Goal: Task Accomplishment & Management: Manage account settings

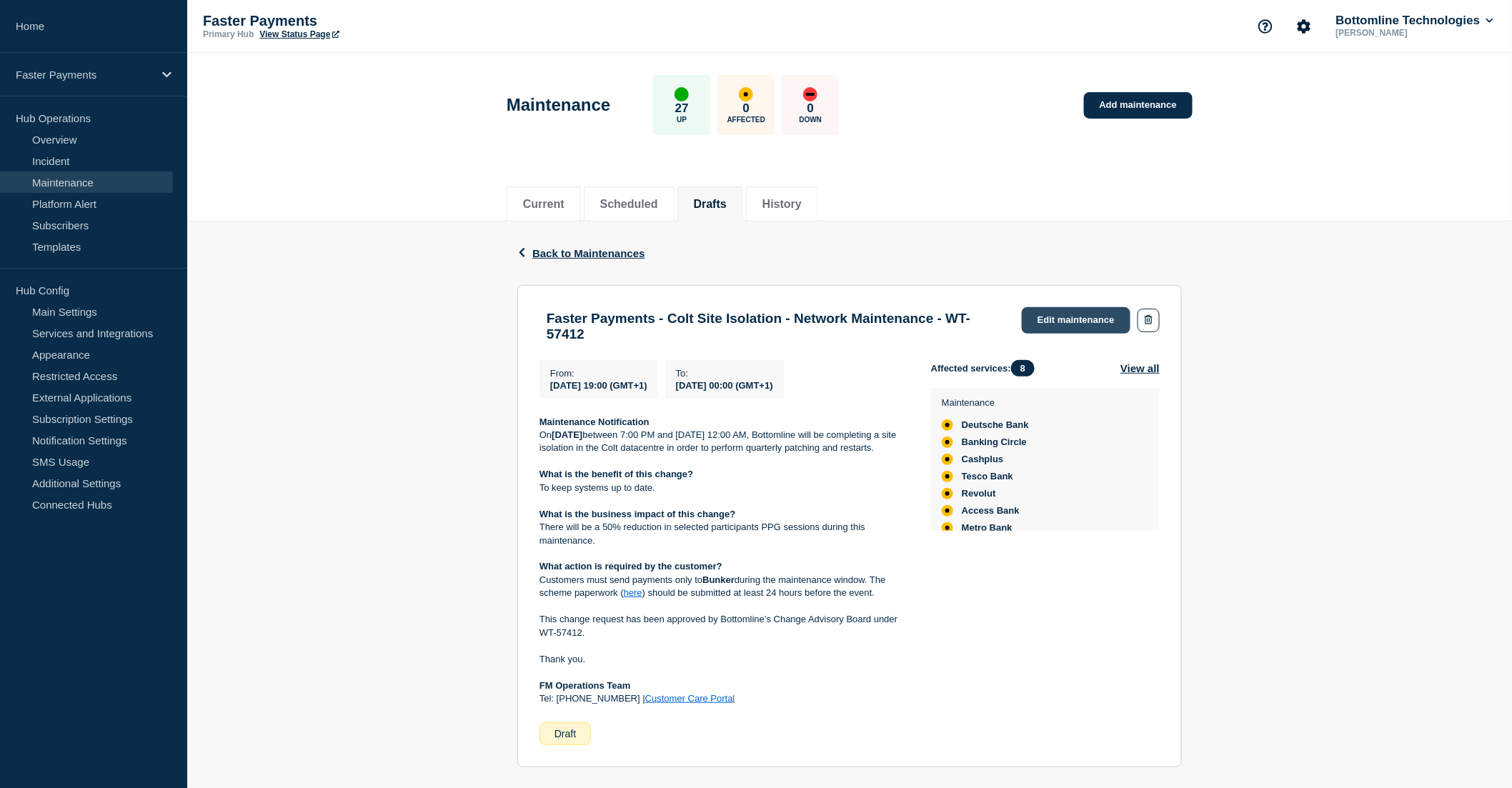
click at [1065, 320] on link "Edit maintenance" at bounding box center [1076, 320] width 109 height 26
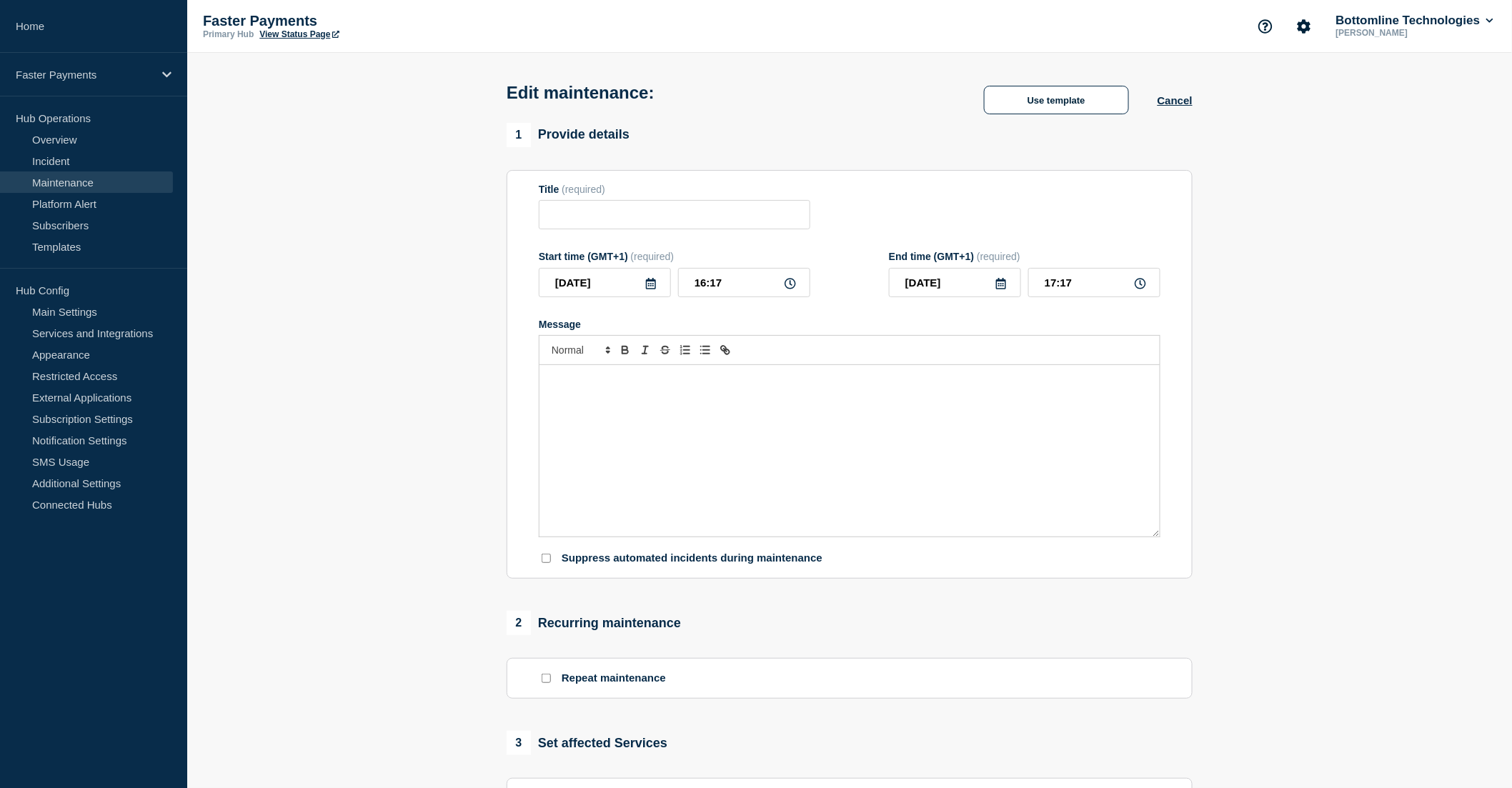
type input "Faster Payments - Colt Site Isolation - Network Maintenance - WT-57412"
type input "2025-09-09"
type input "19:00"
type input "2025-09-10"
type input "00:00"
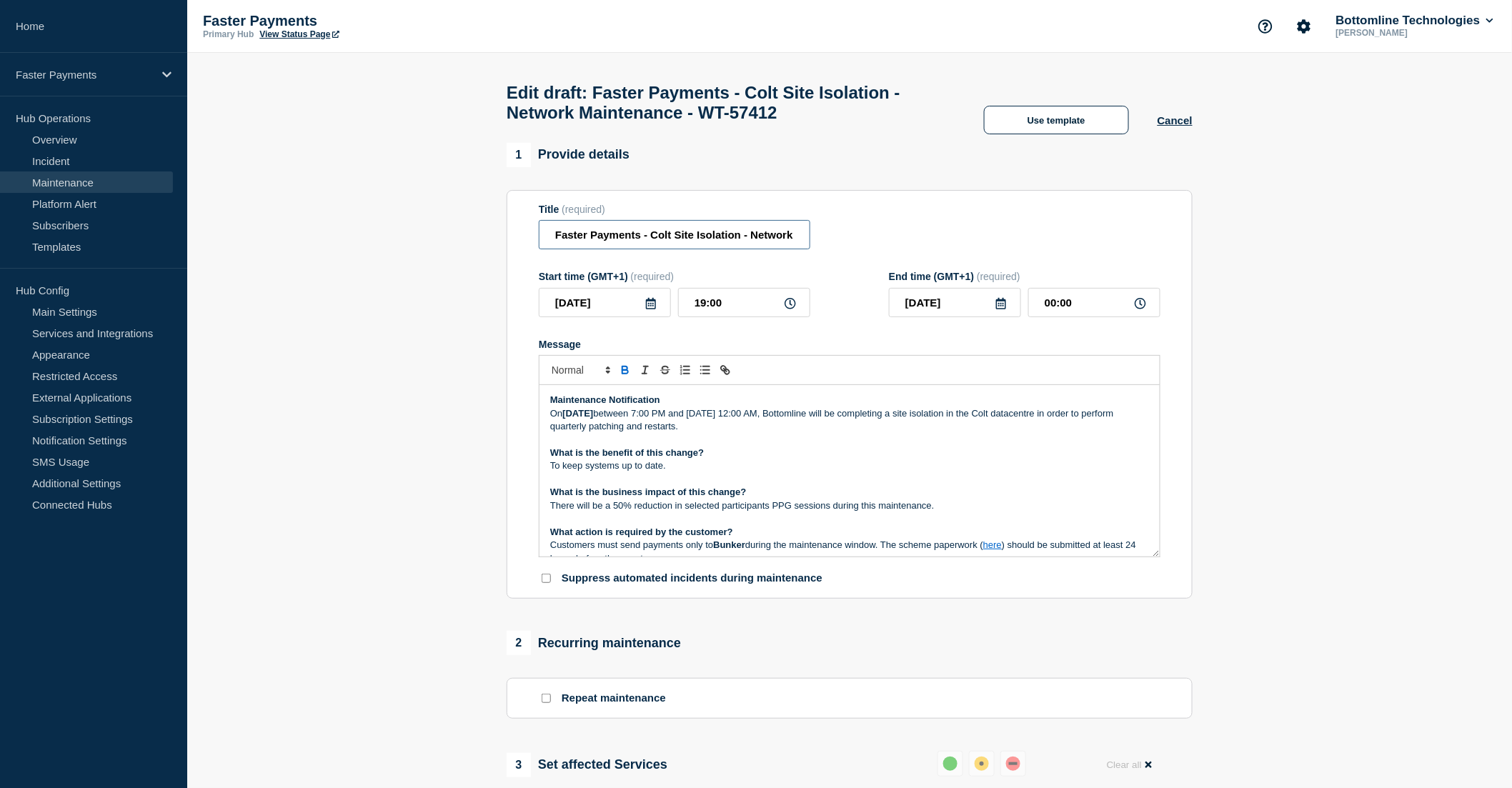
scroll to position [0, 126]
drag, startPoint x: 755, startPoint y: 242, endPoint x: 840, endPoint y: 242, distance: 85.0
click at [840, 242] on div "Title (required) Faster Payments - Colt Site Isolation - Network Maintenance - …" at bounding box center [849, 227] width 621 height 47
click at [761, 244] on input "Faster Payments - Colt Site Isolation - Network Maintenance - WT-57412" at bounding box center [675, 234] width 272 height 29
click at [743, 245] on input "Faster Payments - Colt Site Isolation - Network Maintenance - WT-57412" at bounding box center [675, 234] width 272 height 29
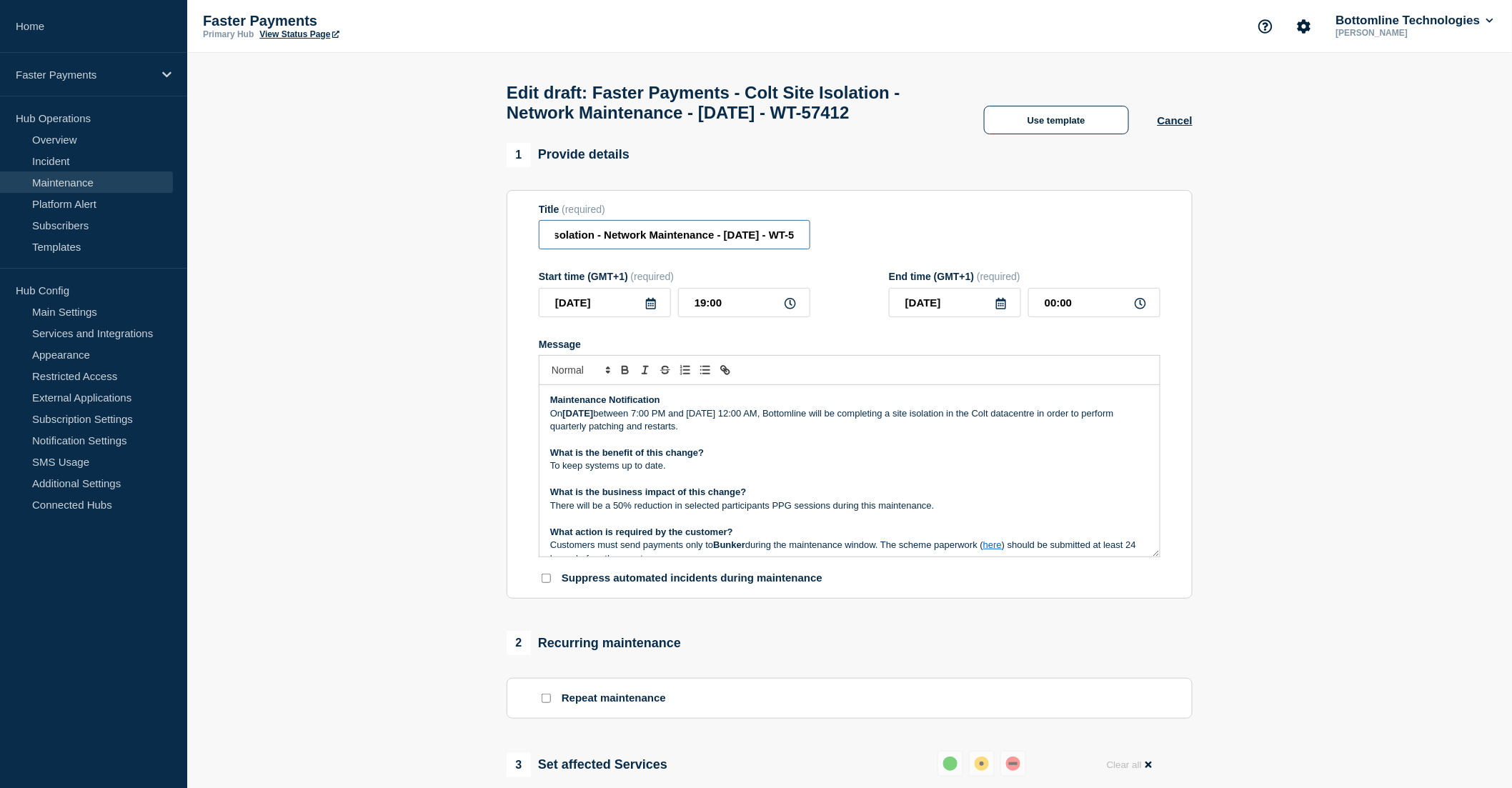
scroll to position [0, 150]
type input "Faster Payments - Colt Site Isolation - Network Maintenance - [DATE] - WT-57412"
click at [690, 407] on p "Maintenance Notification" at bounding box center [849, 400] width 599 height 13
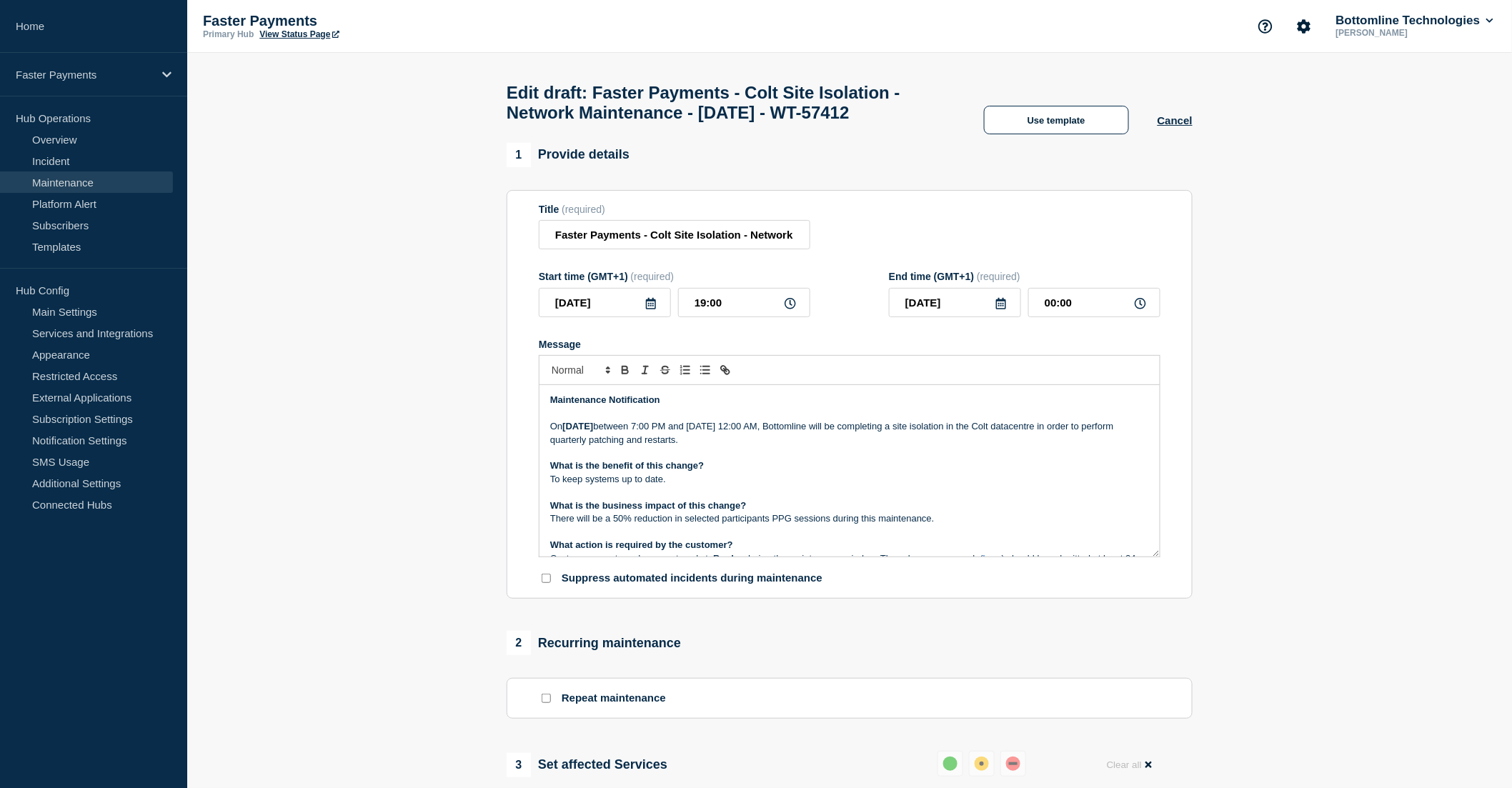
click at [822, 447] on p "On Tuesday 9th September between 7:00 PM and Wednesday 10th September 12:00 AM,…" at bounding box center [849, 433] width 599 height 26
click at [816, 447] on p "On Tuesday 9th September between 7:00 PM and Wednesday 10th September 12:00 AM,…" at bounding box center [849, 433] width 599 height 26
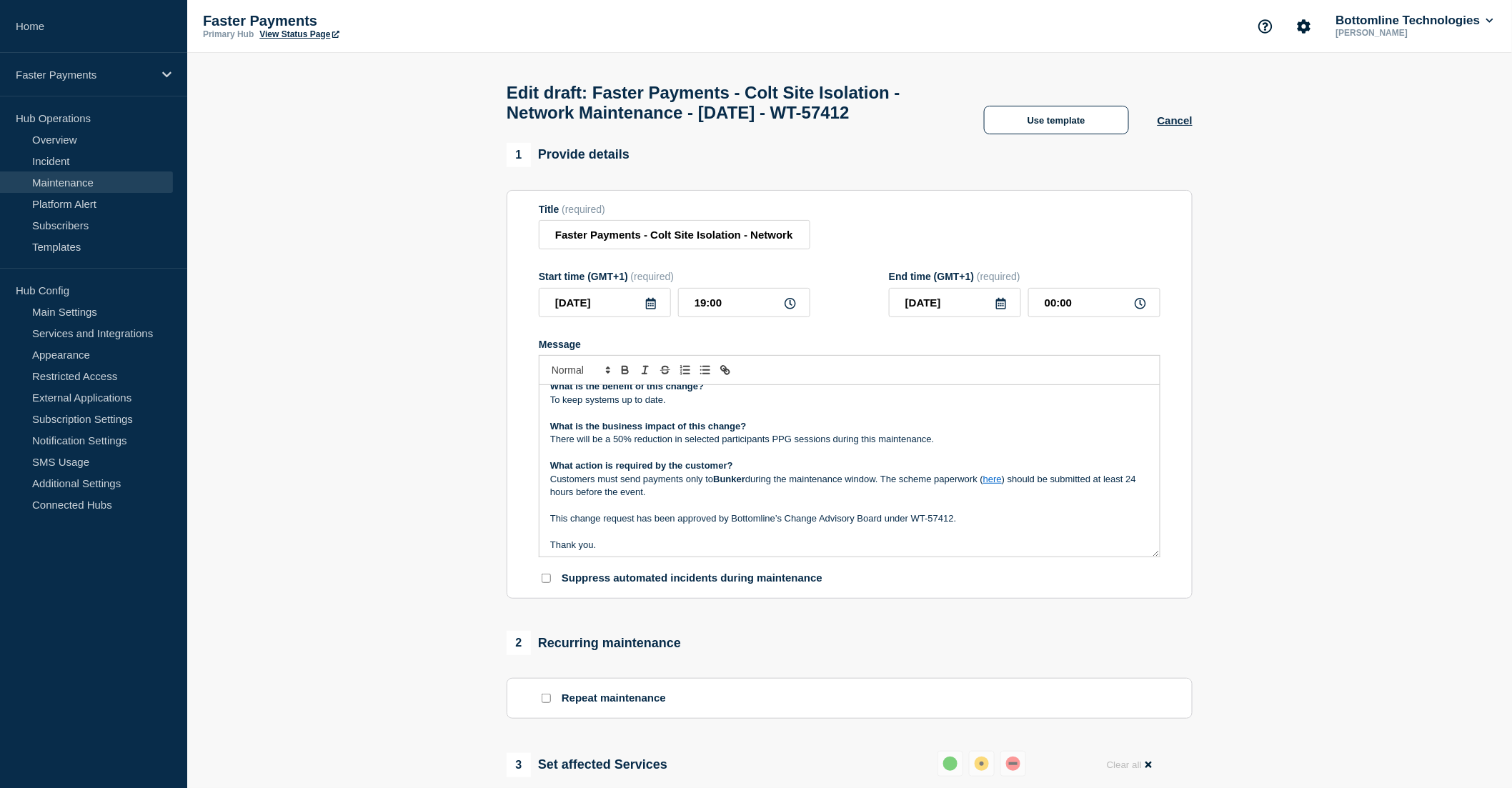
scroll to position [122, 0]
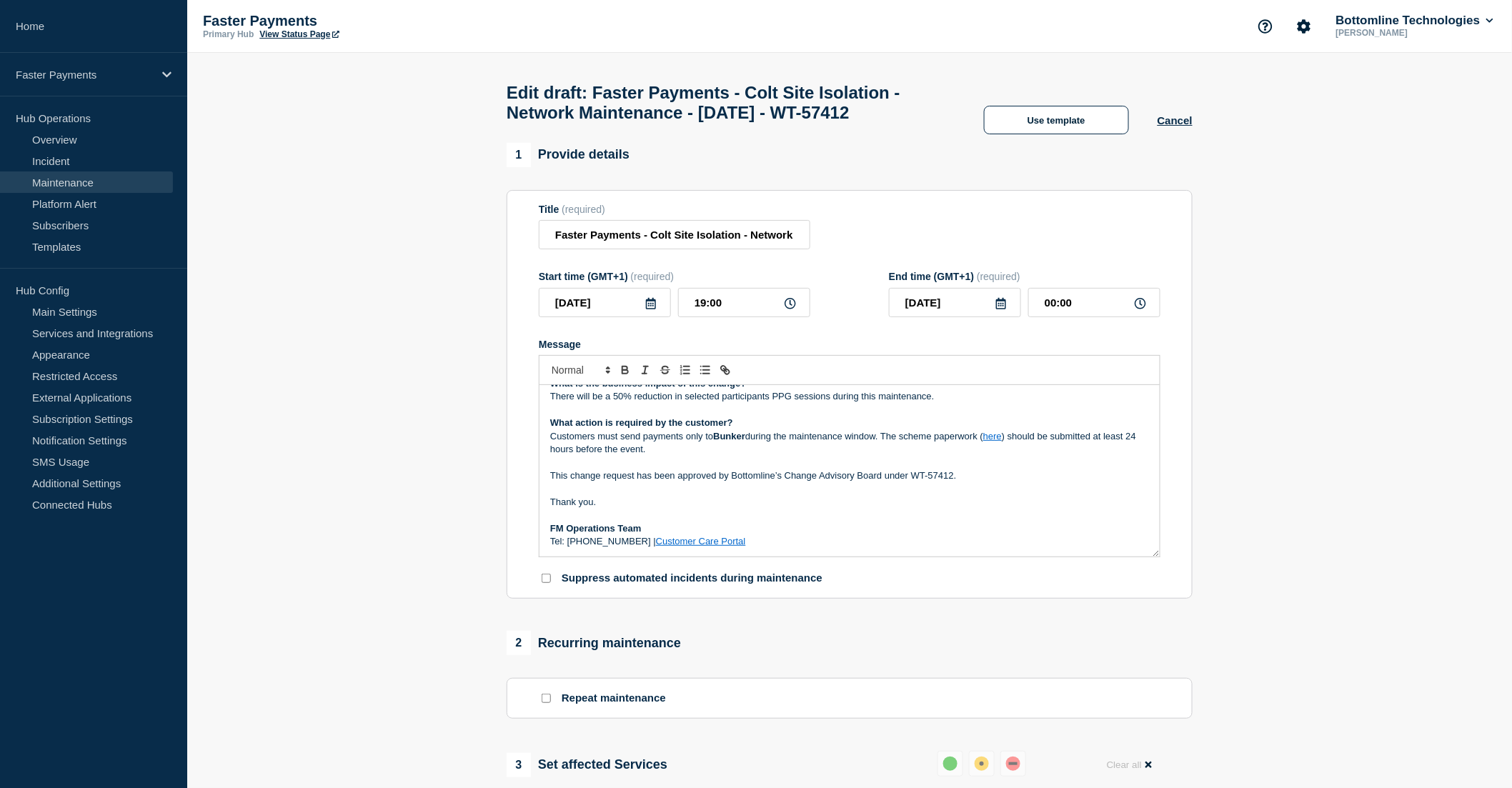
click at [994, 441] on link "here" at bounding box center [992, 436] width 19 height 11
click at [953, 471] on link "https://bottomline.thruinc.net/Publishing/Link.aspx?LinkID=061A09ODVPWXX" at bounding box center [962, 462] width 98 height 19
click at [956, 429] on p "What action is required by the customer?" at bounding box center [849, 423] width 599 height 13
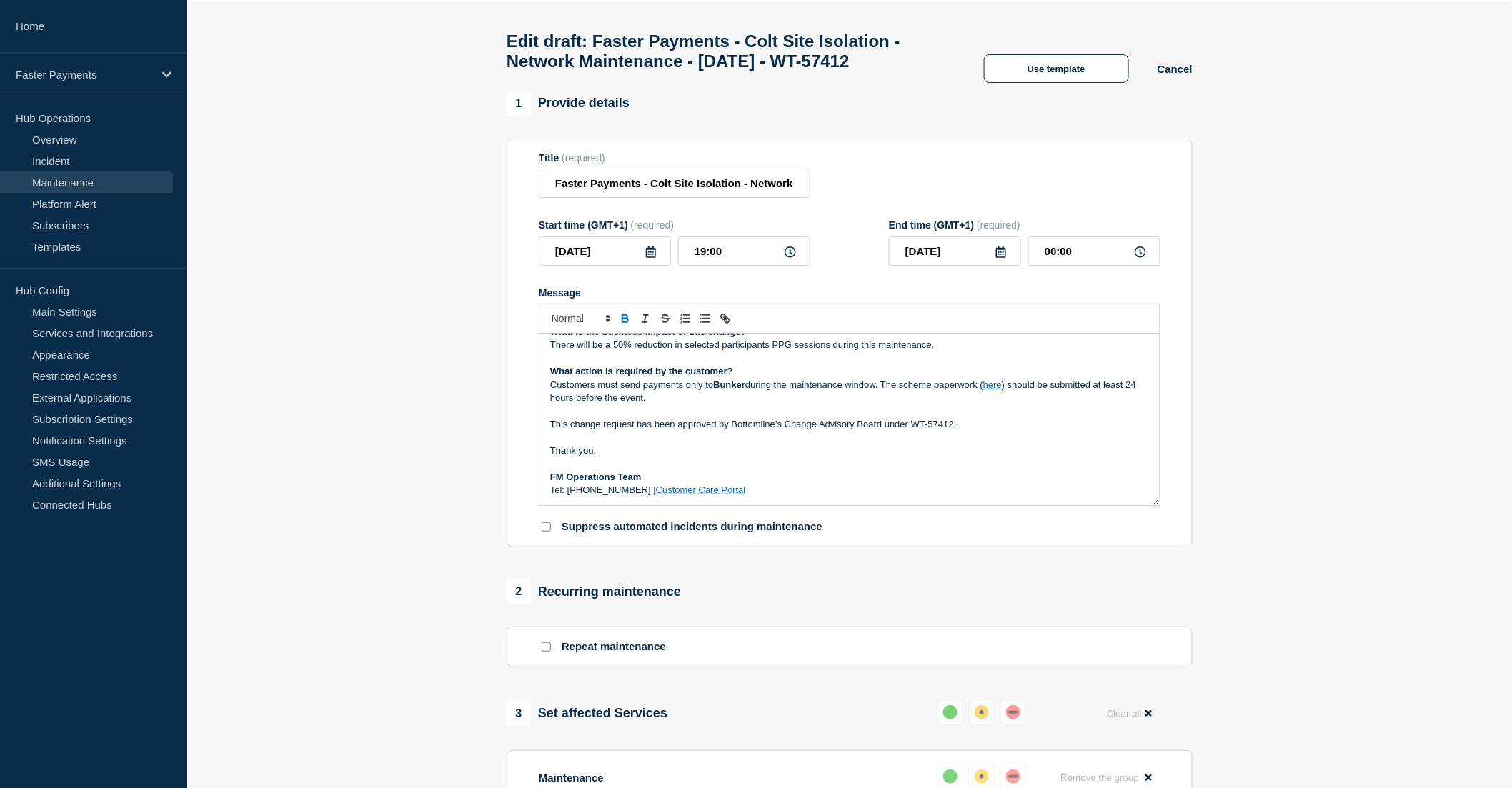
scroll to position [80, 0]
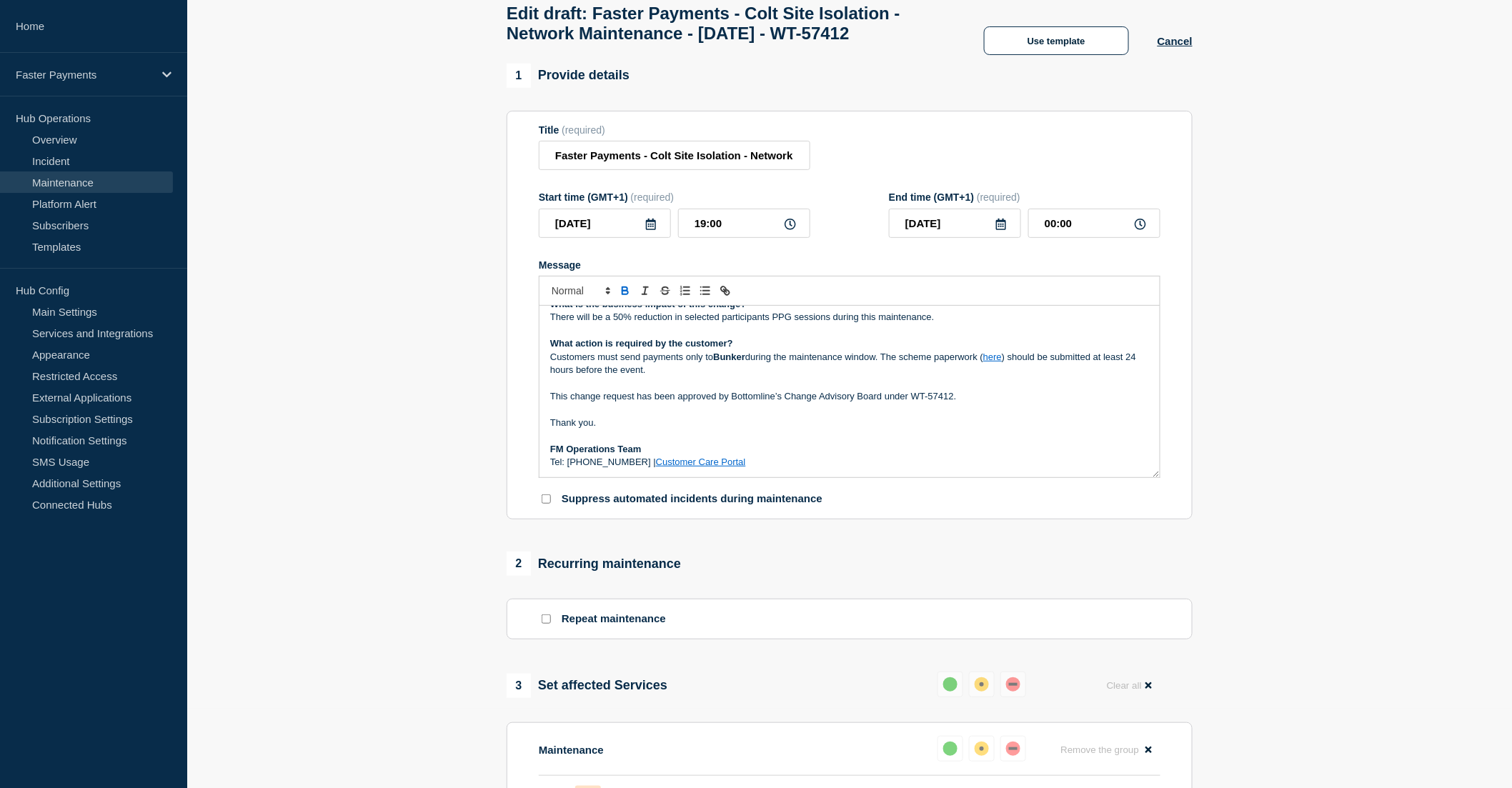
drag, startPoint x: 662, startPoint y: 495, endPoint x: 545, endPoint y: 495, distance: 117.0
click at [545, 477] on div "Maintenance Notification On Tuesday 9th September between 7:00 PM and Wednesday…" at bounding box center [849, 392] width 621 height 172
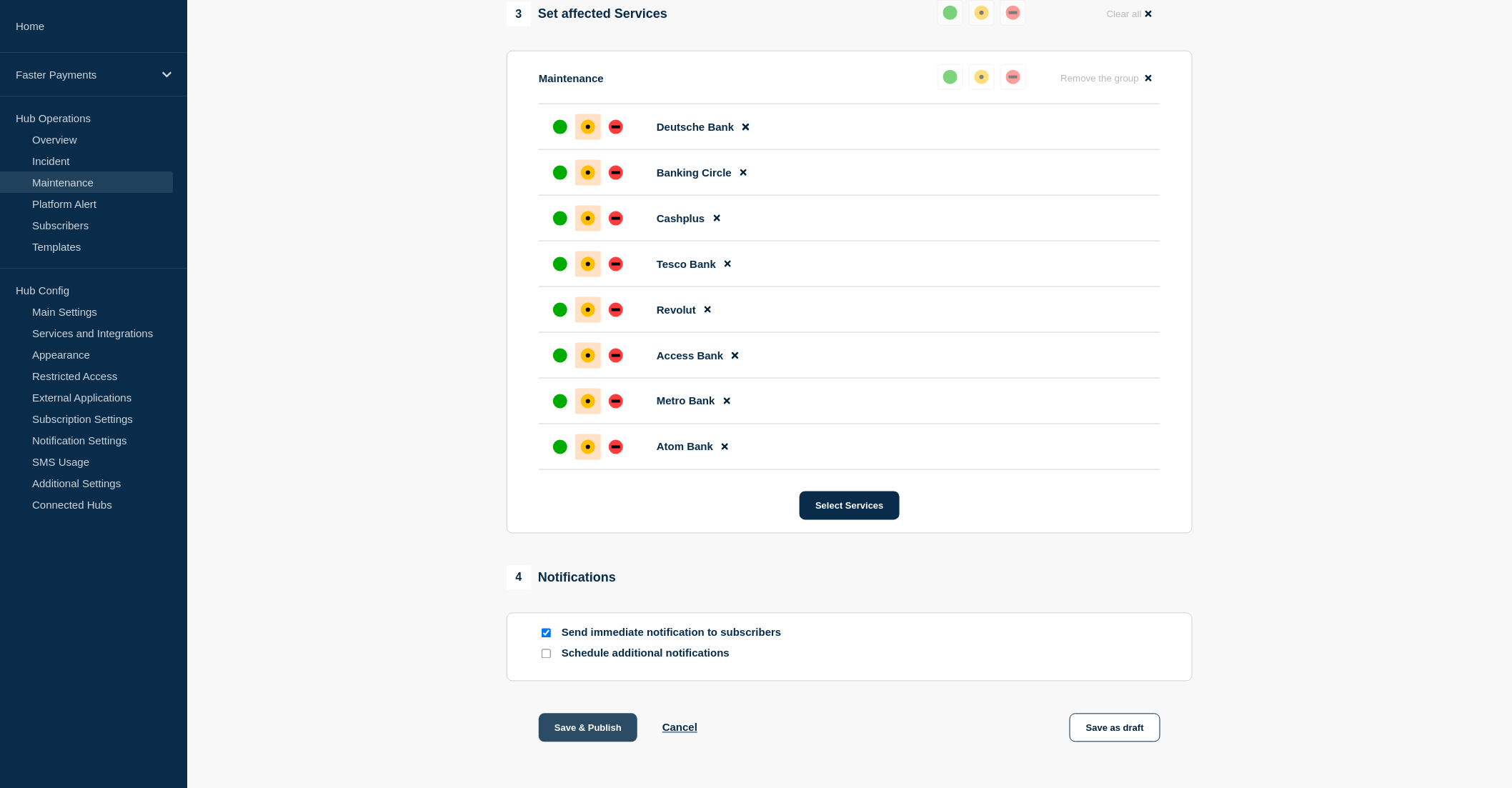
scroll to position [837, 0]
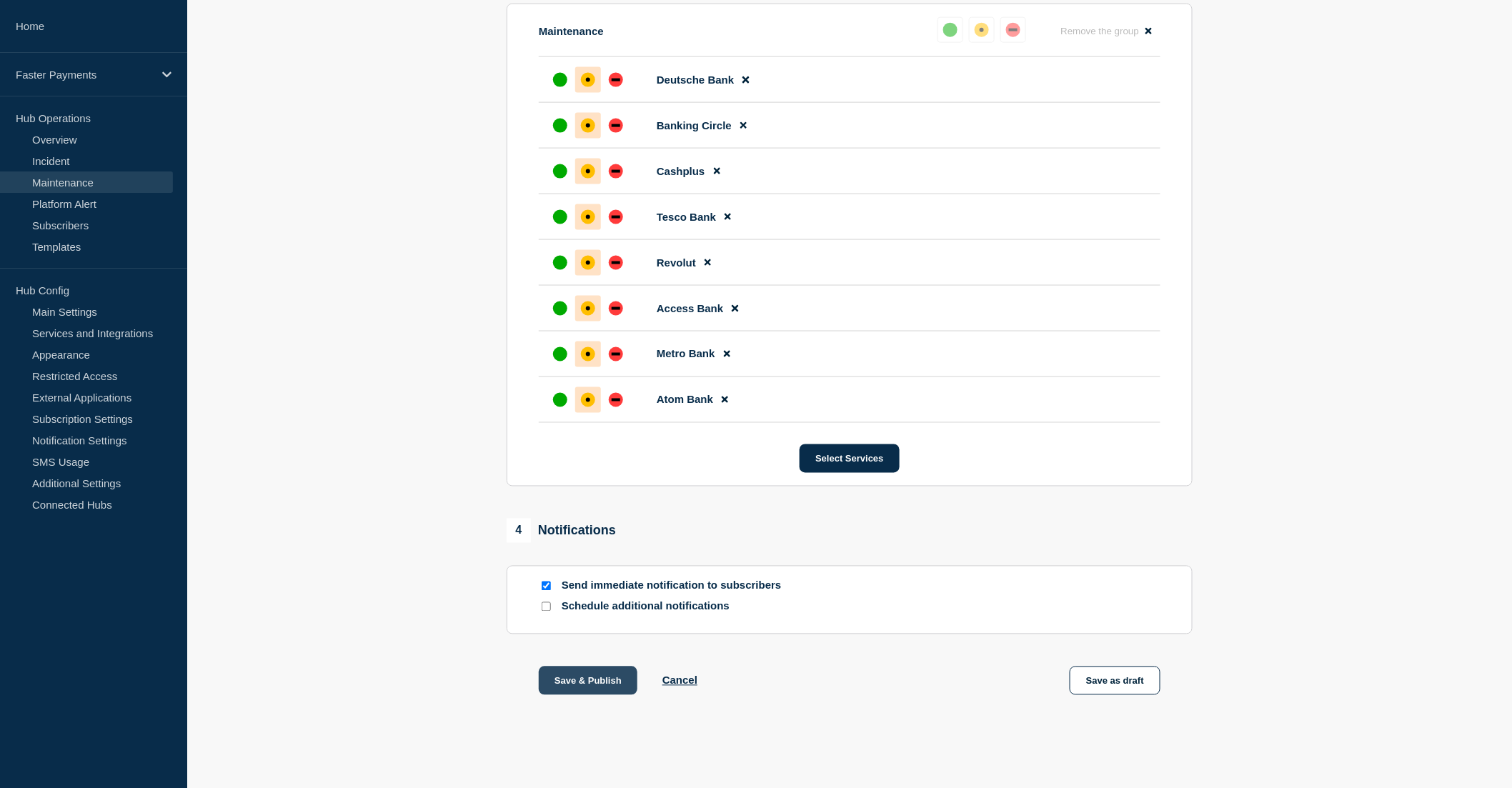
click at [597, 681] on button "Save & Publish" at bounding box center [588, 681] width 98 height 29
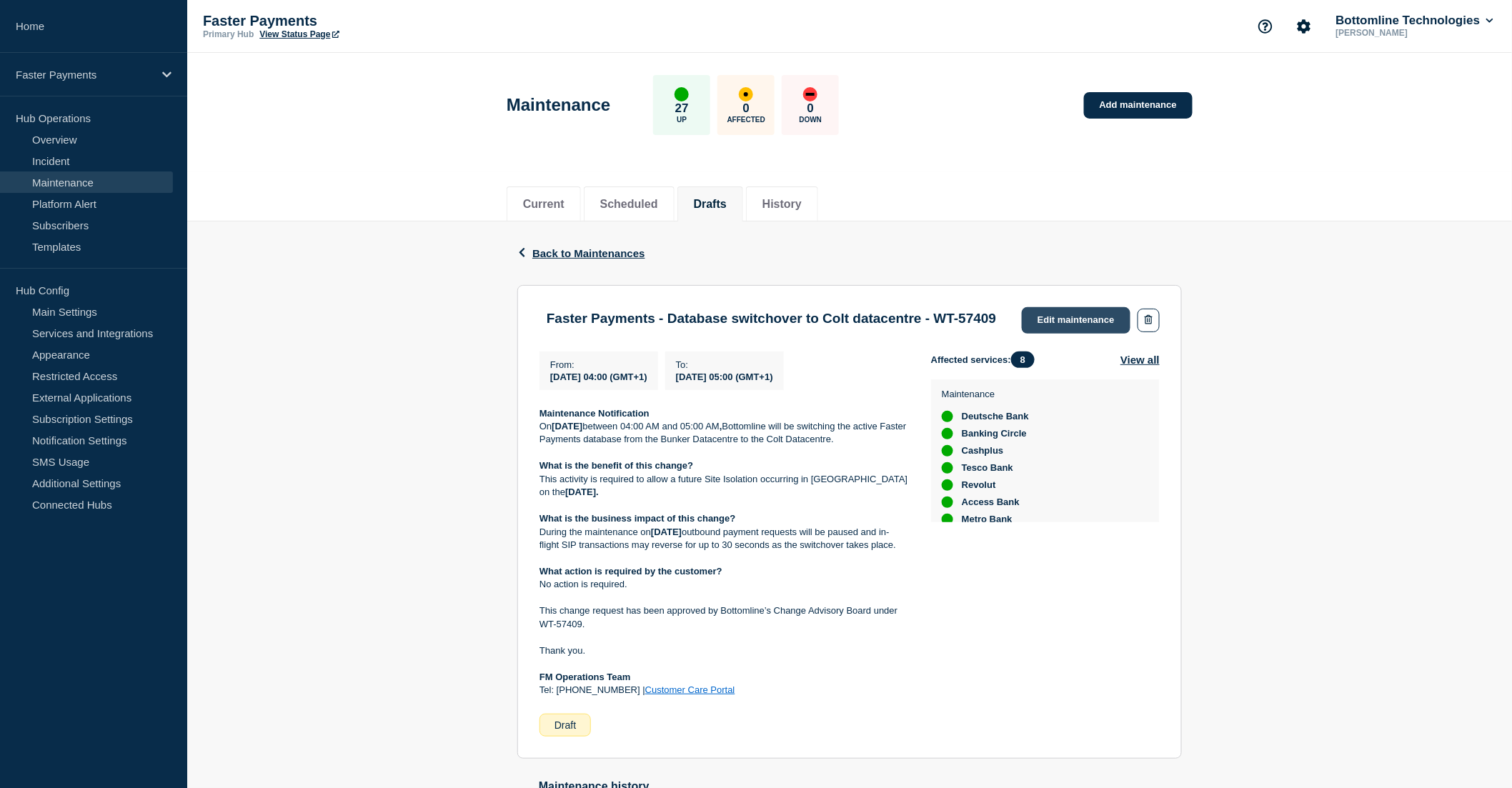
click at [1069, 315] on link "Edit maintenance" at bounding box center [1076, 320] width 109 height 26
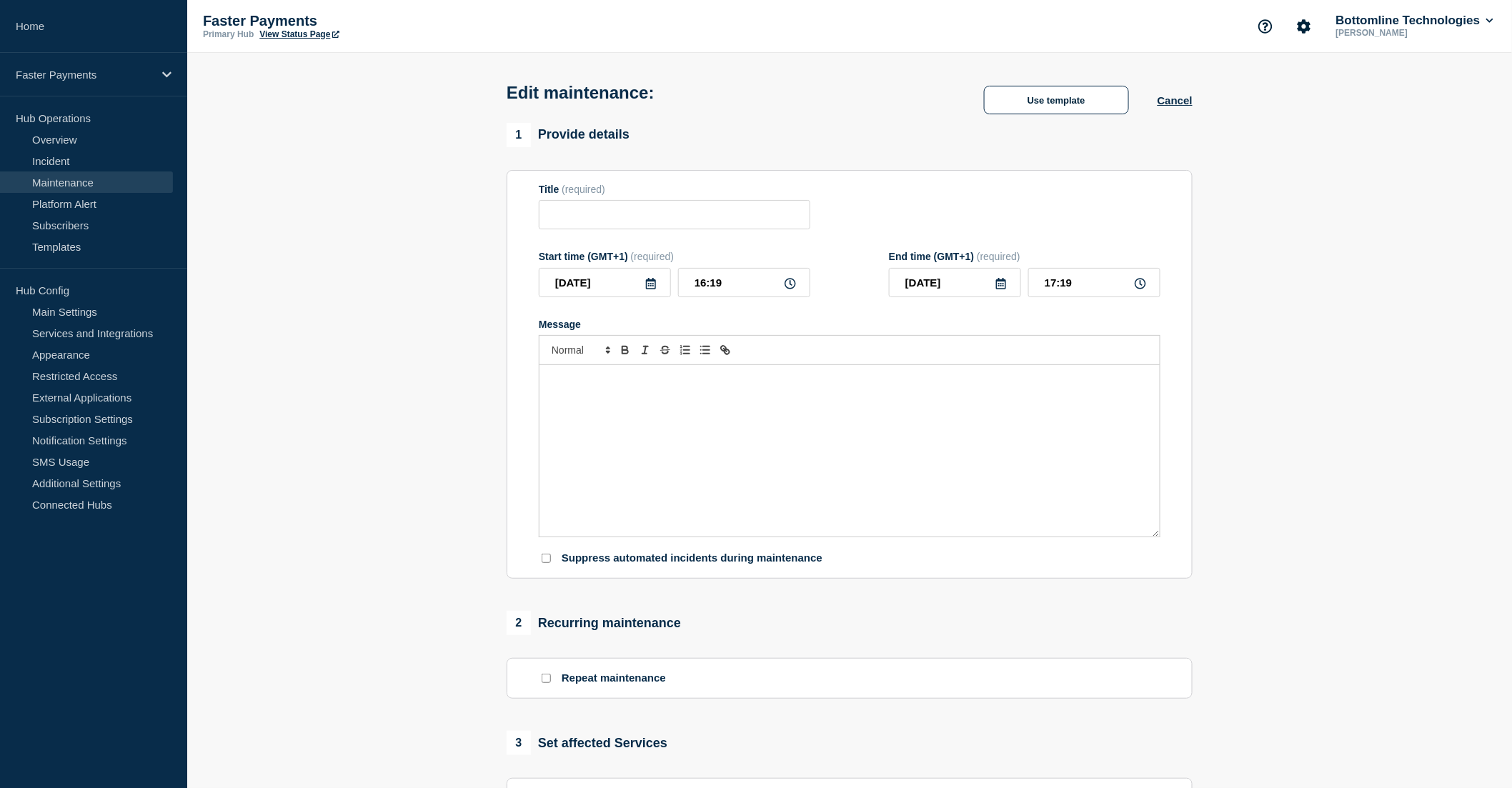
type input "Faster Payments - Database switchover to Colt datacentre - WT-57409"
type input "[DATE]"
type input "04:00"
type input "[DATE]"
type input "05:00"
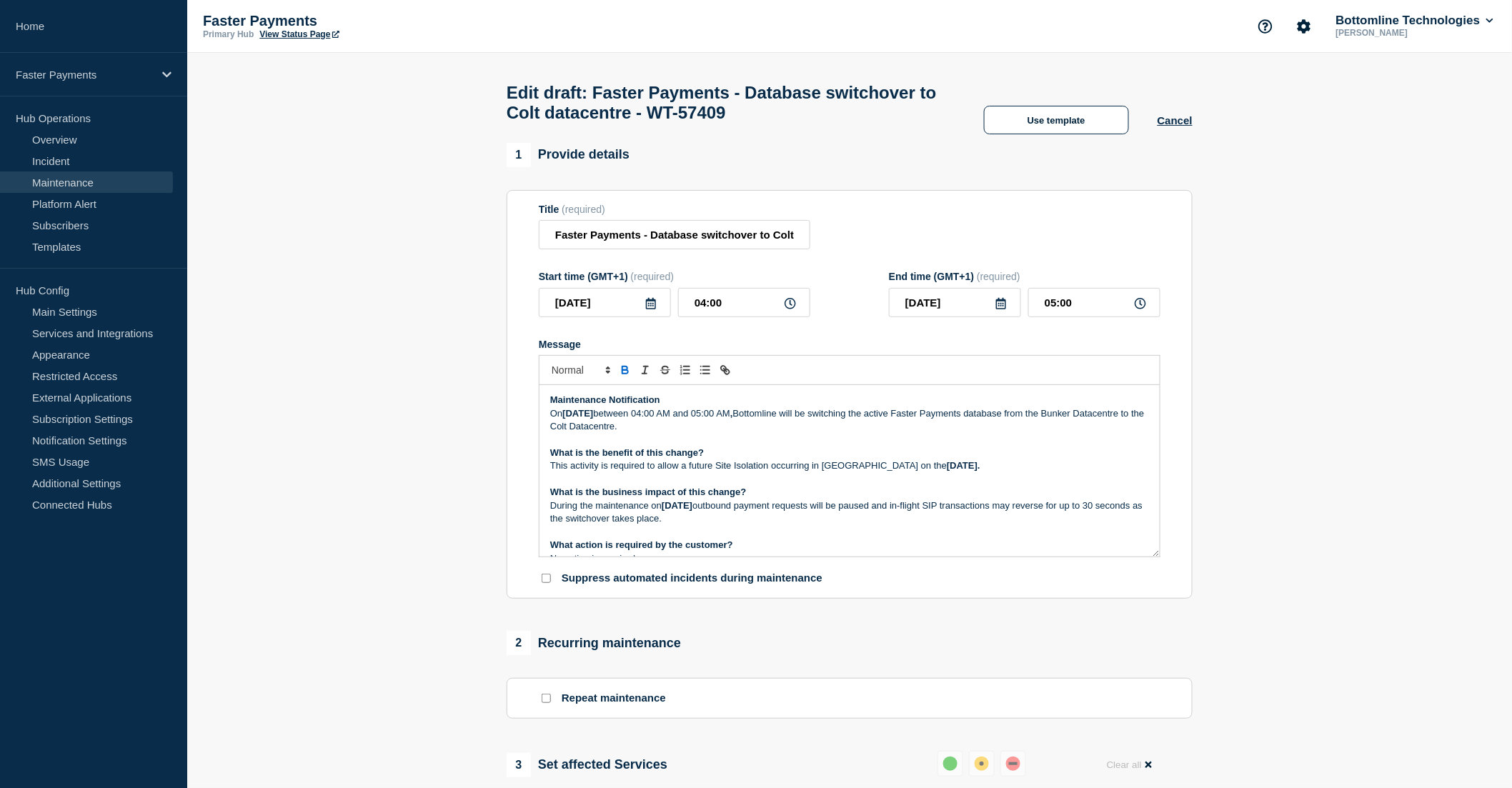
click at [726, 407] on p "Maintenance Notification" at bounding box center [849, 400] width 599 height 13
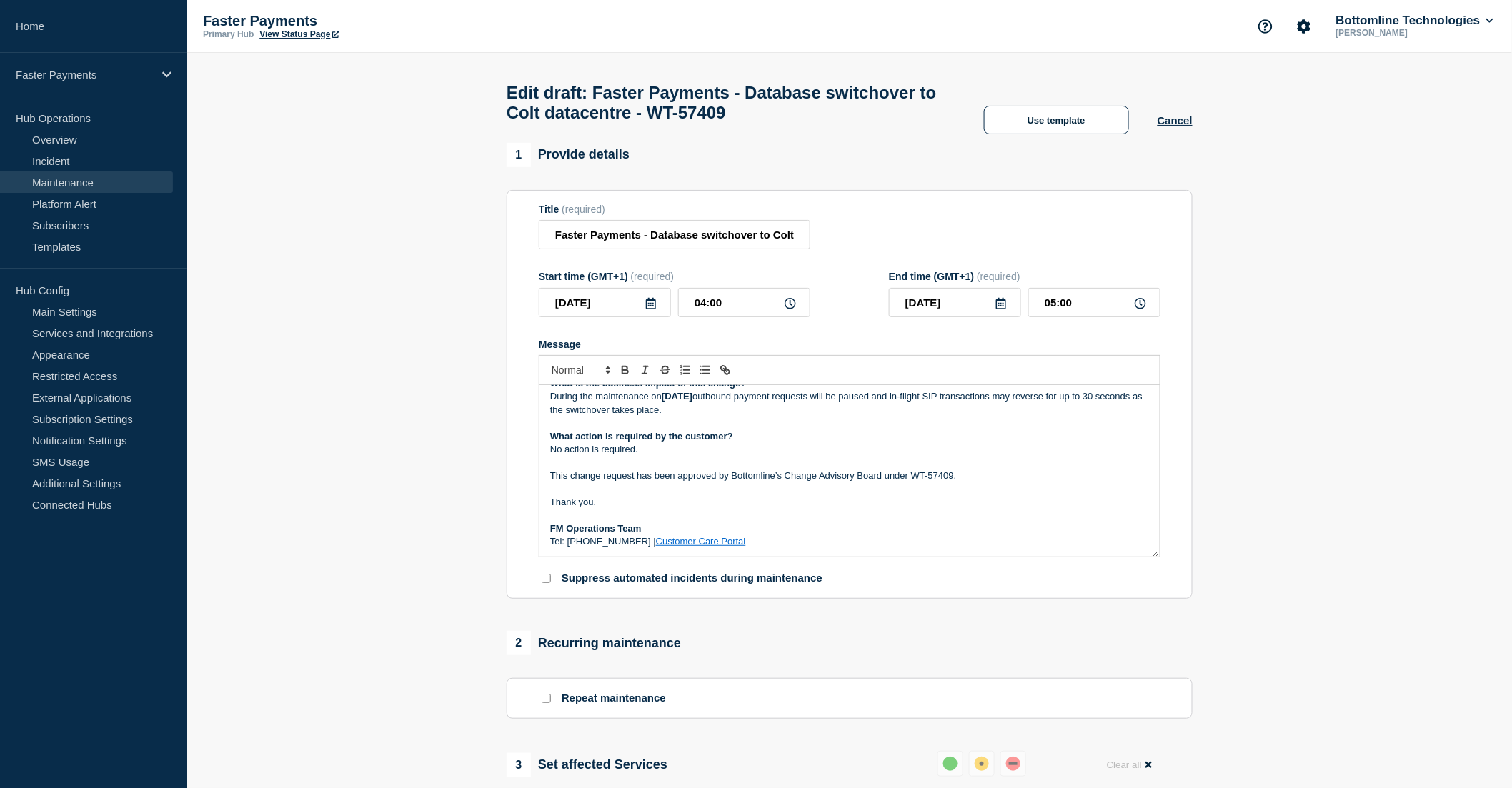
scroll to position [80, 0]
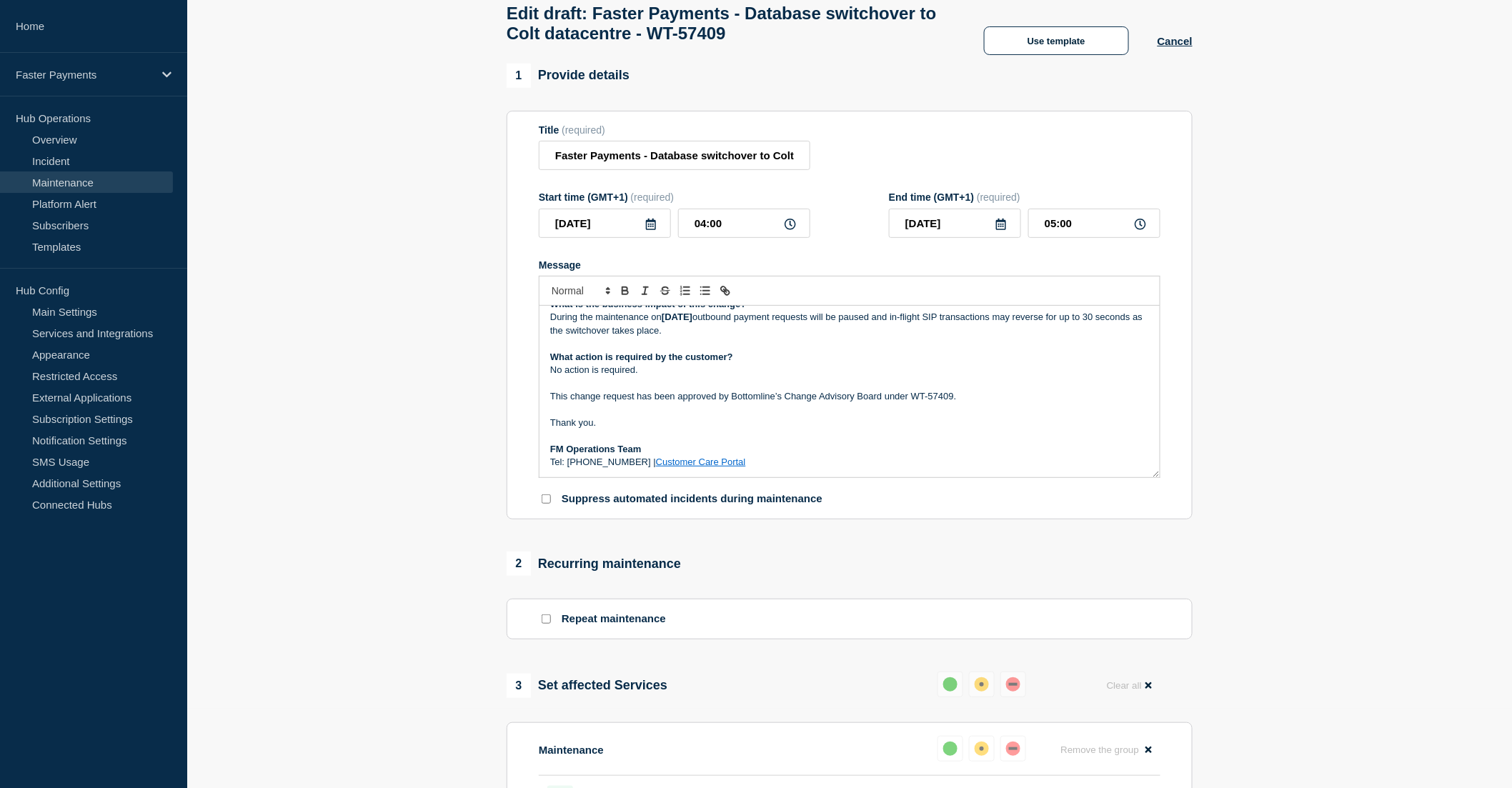
drag, startPoint x: 662, startPoint y: 470, endPoint x: 548, endPoint y: 469, distance: 114.0
click at [548, 469] on div "Maintenance Notification [DATE][DATE] between 04:00 AM and 05:00 AM , Bottomlin…" at bounding box center [849, 392] width 621 height 172
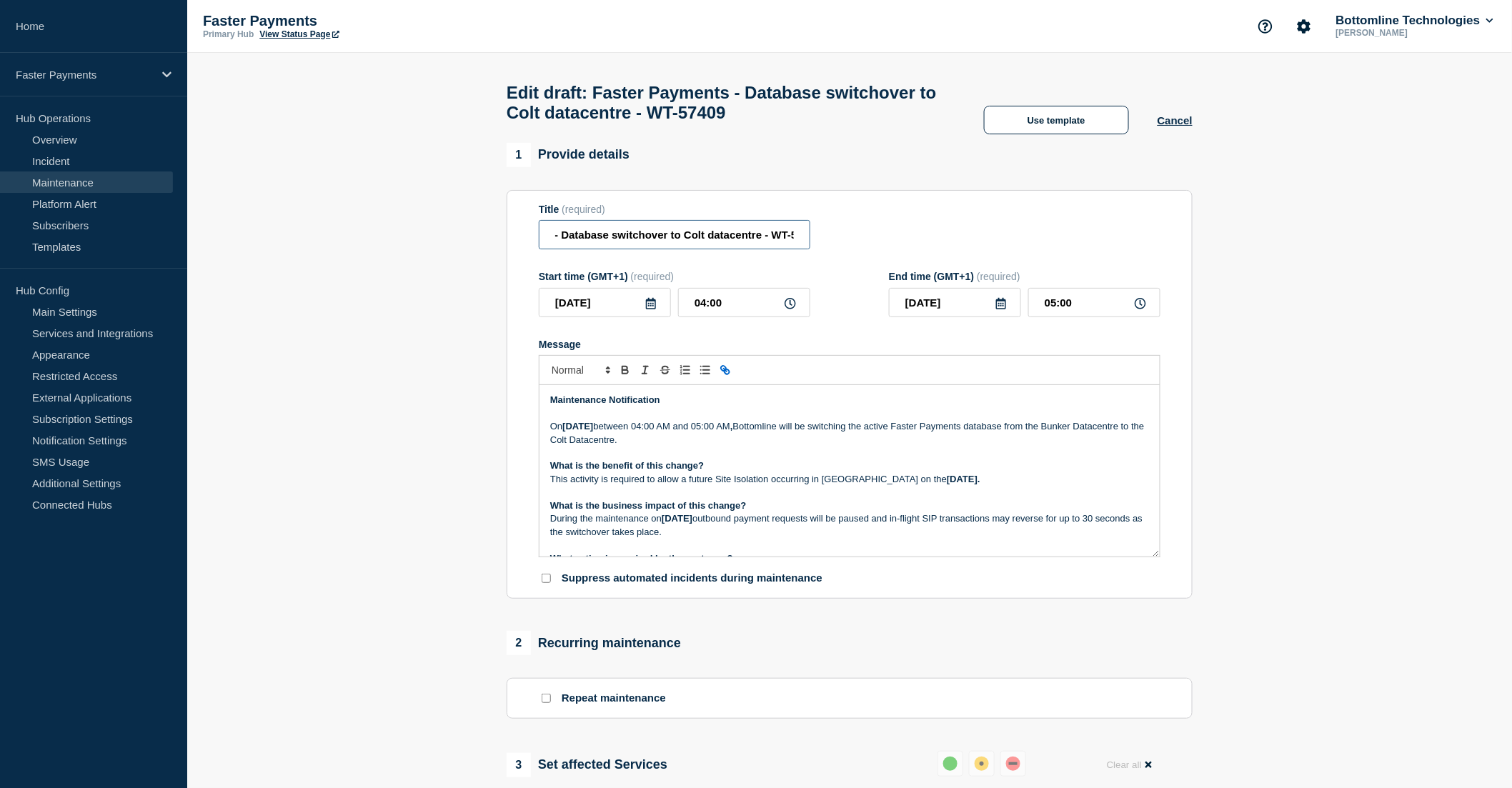
scroll to position [0, 116]
drag, startPoint x: 756, startPoint y: 241, endPoint x: 795, endPoint y: 239, distance: 39.1
click at [795, 239] on input "Faster Payments - Database switchover to Colt datacentre - WT-57409" at bounding box center [675, 234] width 272 height 29
click at [765, 245] on input "Faster Payments - Database switchover to Colt datacentre - WT-57409" at bounding box center [675, 234] width 272 height 29
click at [744, 240] on input "Faster Payments - Database switchover to Colt datacentre - WT-57409" at bounding box center [675, 234] width 272 height 29
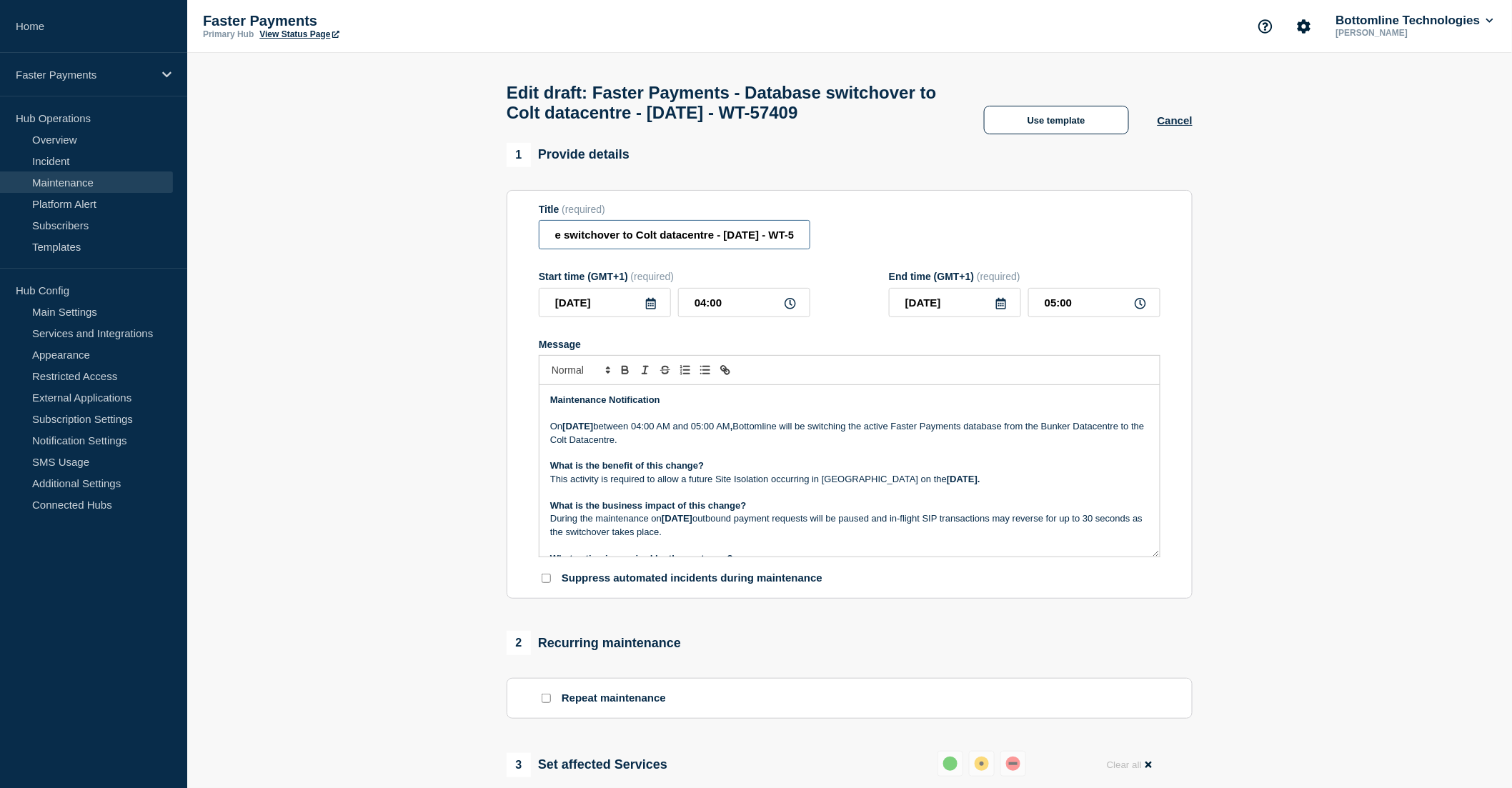
scroll to position [0, 140]
click at [946, 447] on p "[DATE][DATE] between 04:00 AM and 05:00 AM , Bottomline will be switching the a…" at bounding box center [849, 433] width 599 height 26
click at [705, 249] on input "Faster Payments - Database switchover to Colt datacentre - [DATE] - WT-57409" at bounding box center [675, 234] width 272 height 29
click at [894, 552] on p "Message" at bounding box center [849, 545] width 599 height 13
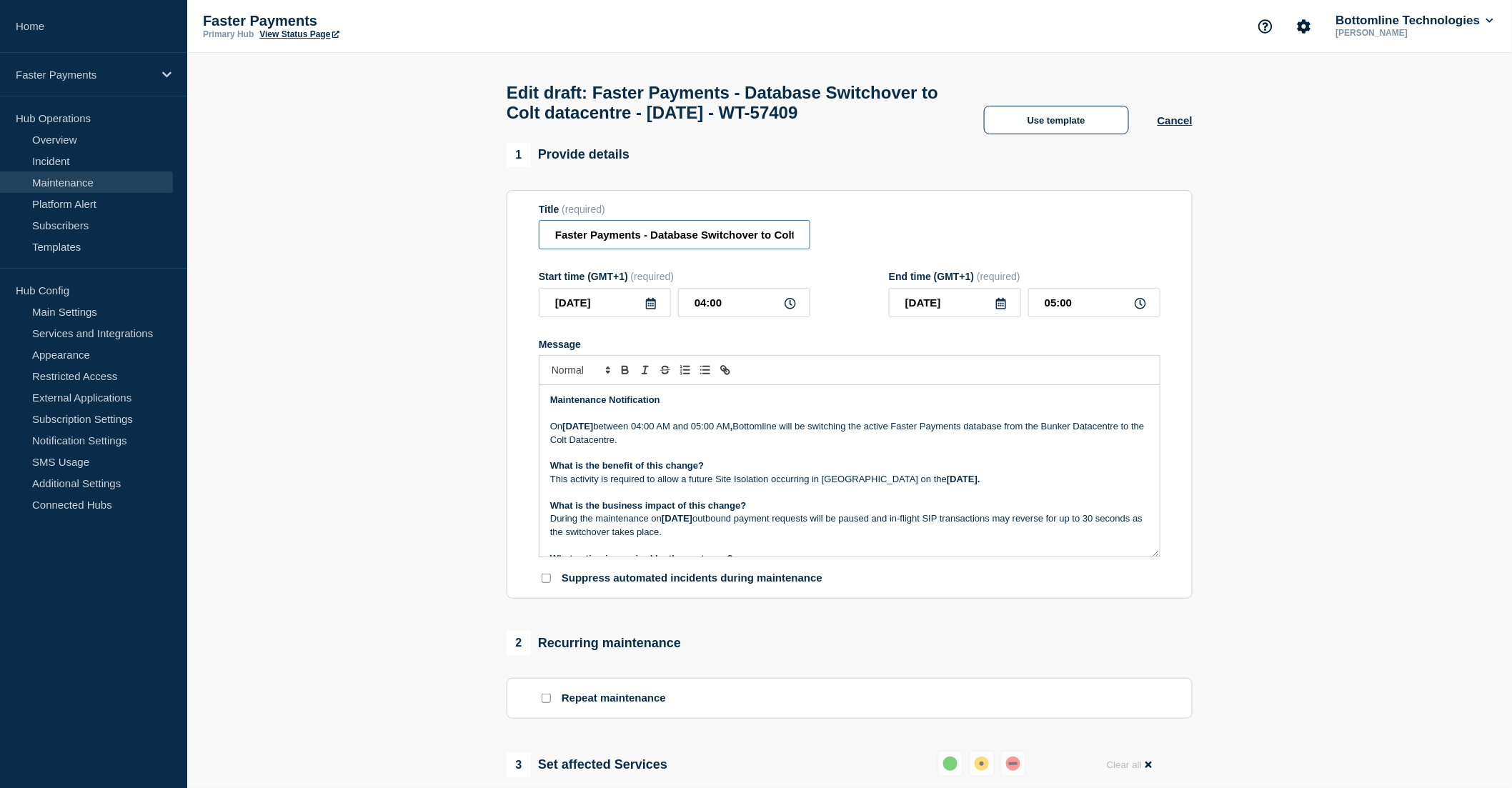
scroll to position [0, 190]
click at [812, 250] on div "Title (required) Faster Payments - Database Switchover to Colt datacentre - [DA…" at bounding box center [849, 227] width 621 height 47
click at [723, 249] on input "Faster Payments - Database Switchover to Colt datacentre - [DATE] - WT-57409" at bounding box center [675, 234] width 272 height 29
click at [727, 249] on input "Faster Payments - Database Switchover to Colt datacentre - [DATE] - WT-57409" at bounding box center [675, 234] width 272 height 29
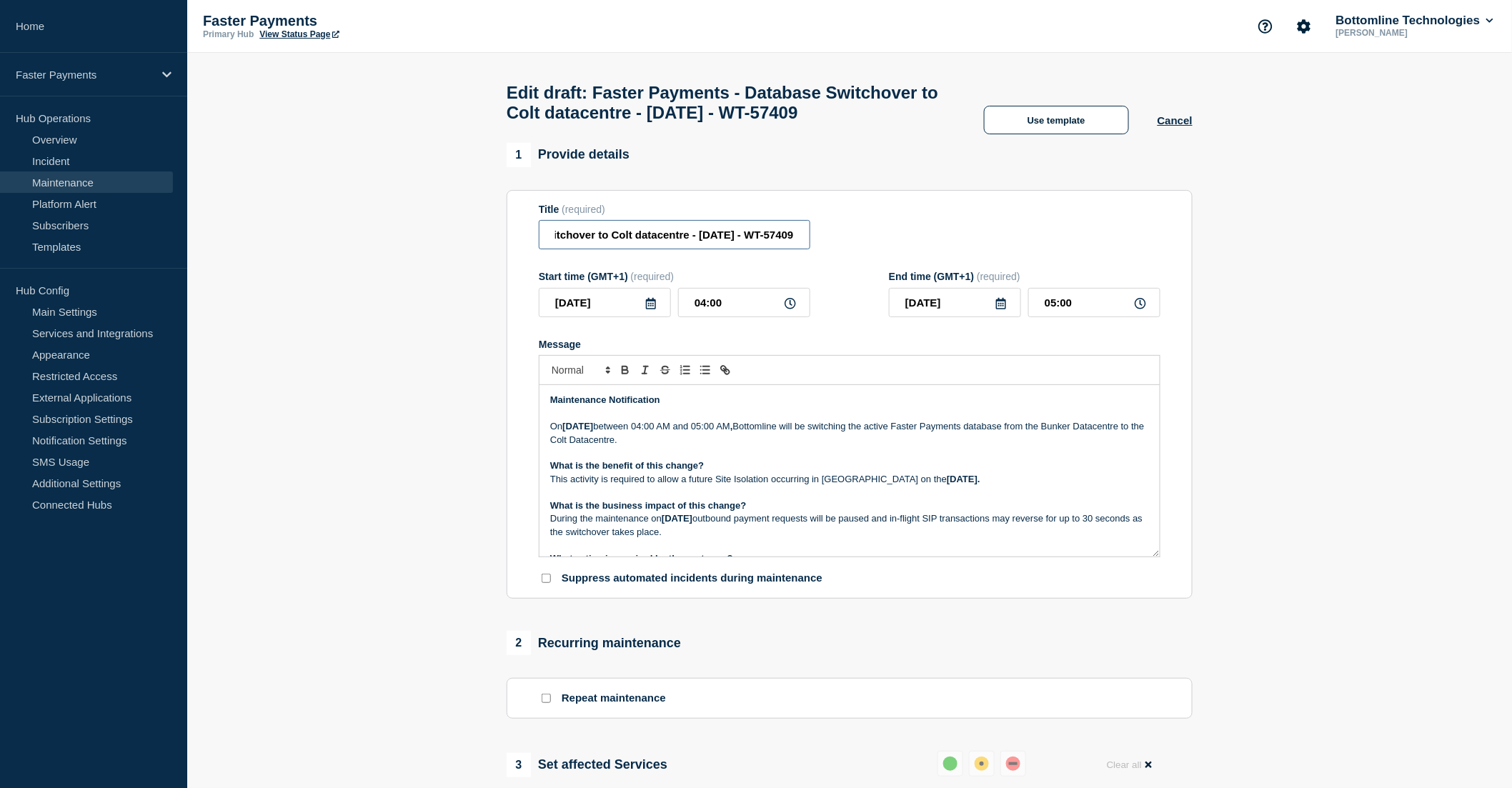
type input "Faster Payments - Database Switchover to Colt datacentre - [DATE] - WT-57409"
click at [822, 552] on p "Message" at bounding box center [849, 545] width 599 height 13
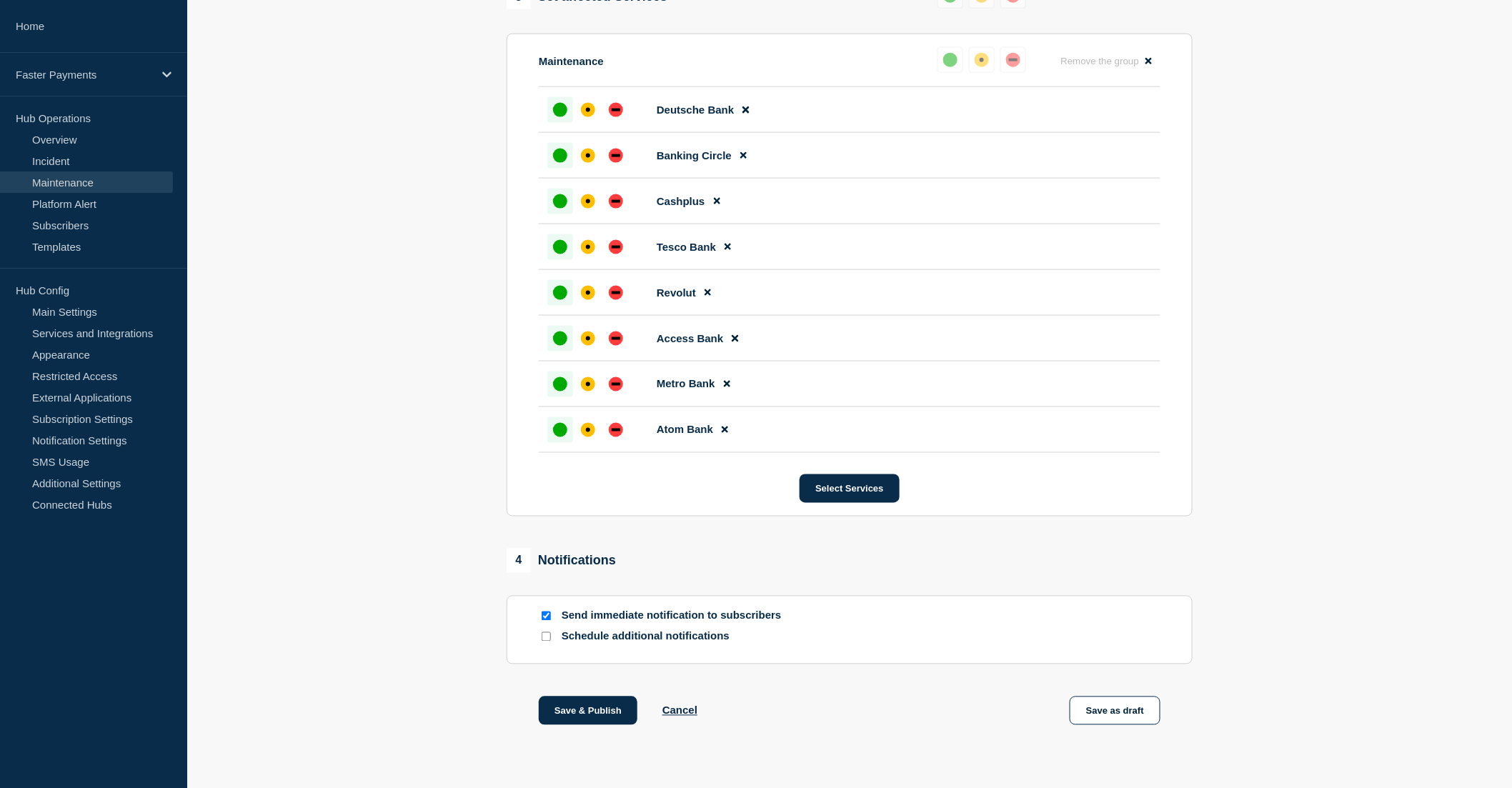
scroll to position [837, 0]
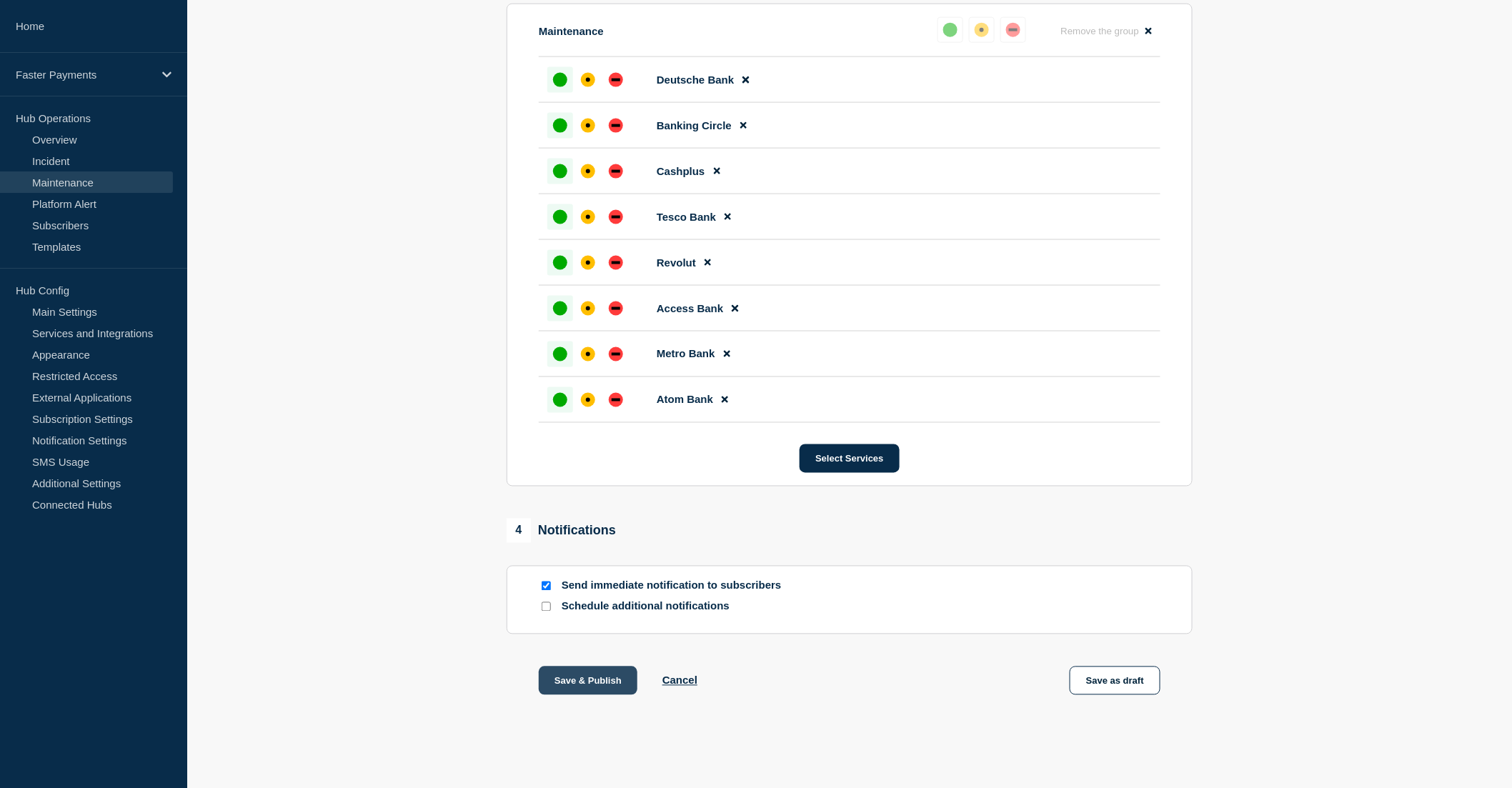
click at [596, 684] on button "Save & Publish" at bounding box center [588, 681] width 98 height 29
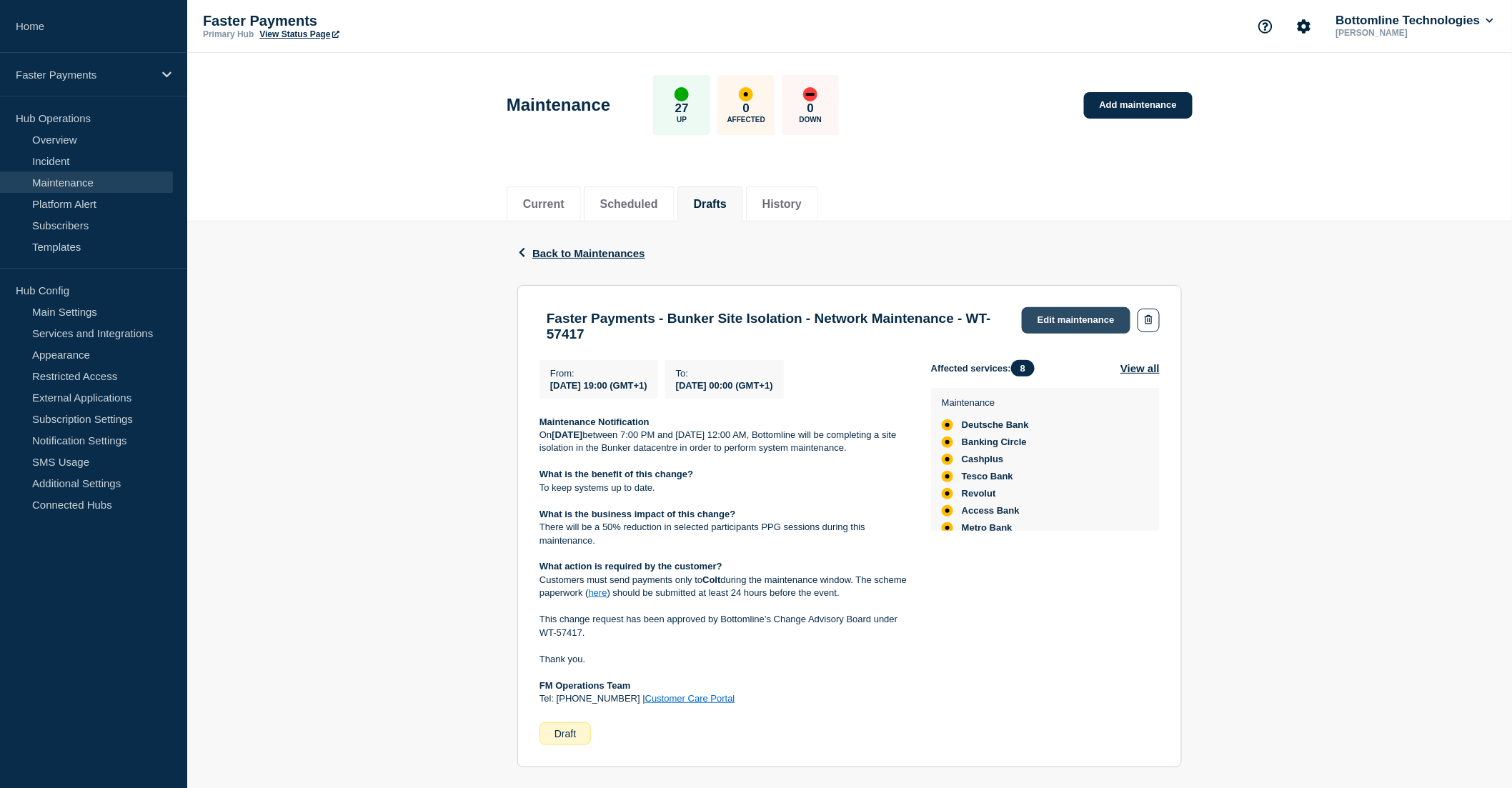
click at [1048, 320] on link "Edit maintenance" at bounding box center [1076, 320] width 109 height 26
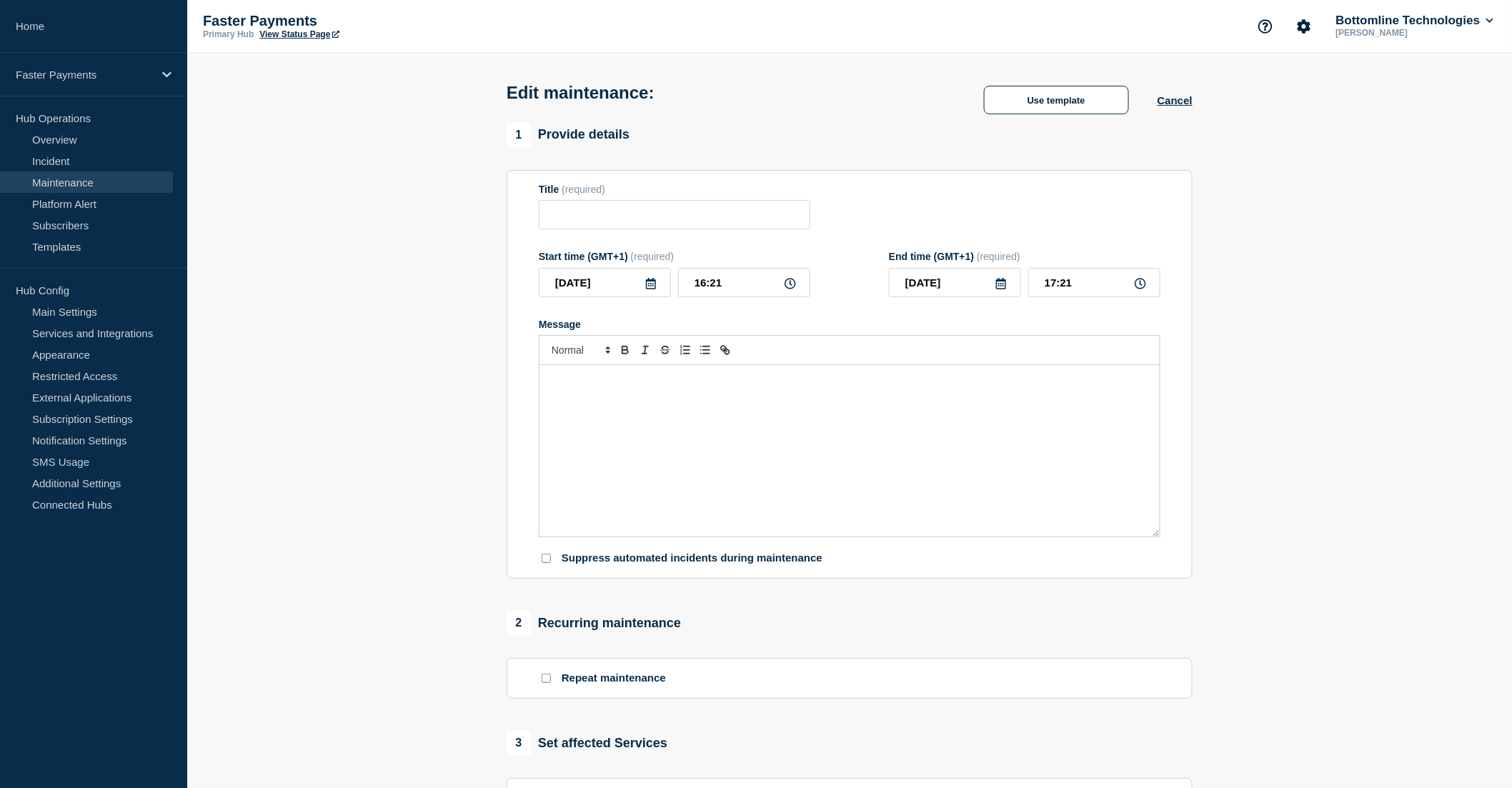
type input "Faster Payments - Bunker Site Isolation - Network Maintenance - WT-57417"
type input "2025-09-16"
type input "19:00"
type input "2025-09-17"
type input "00:00"
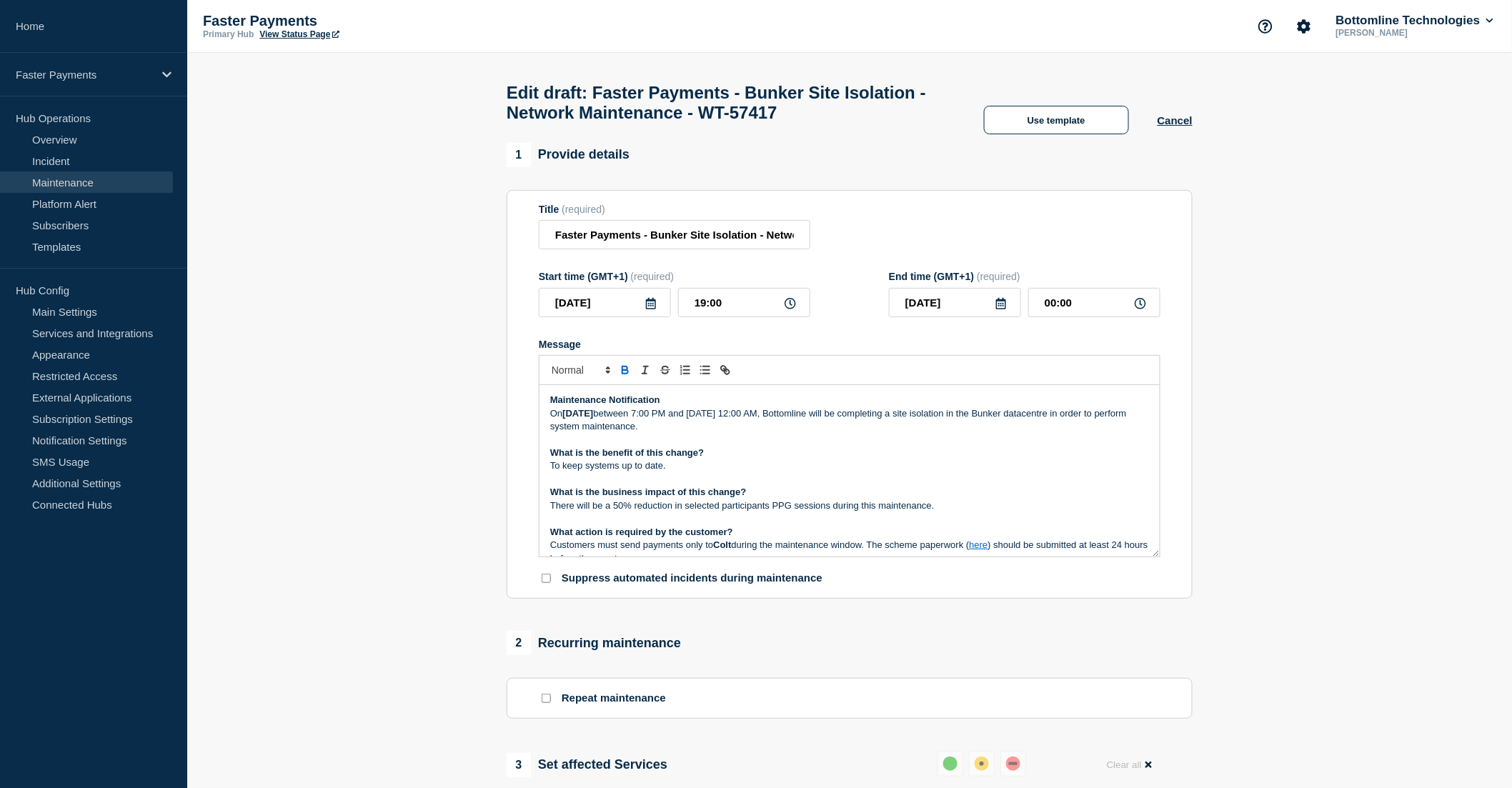
click at [672, 402] on p "Maintenance Notification" at bounding box center [849, 400] width 599 height 13
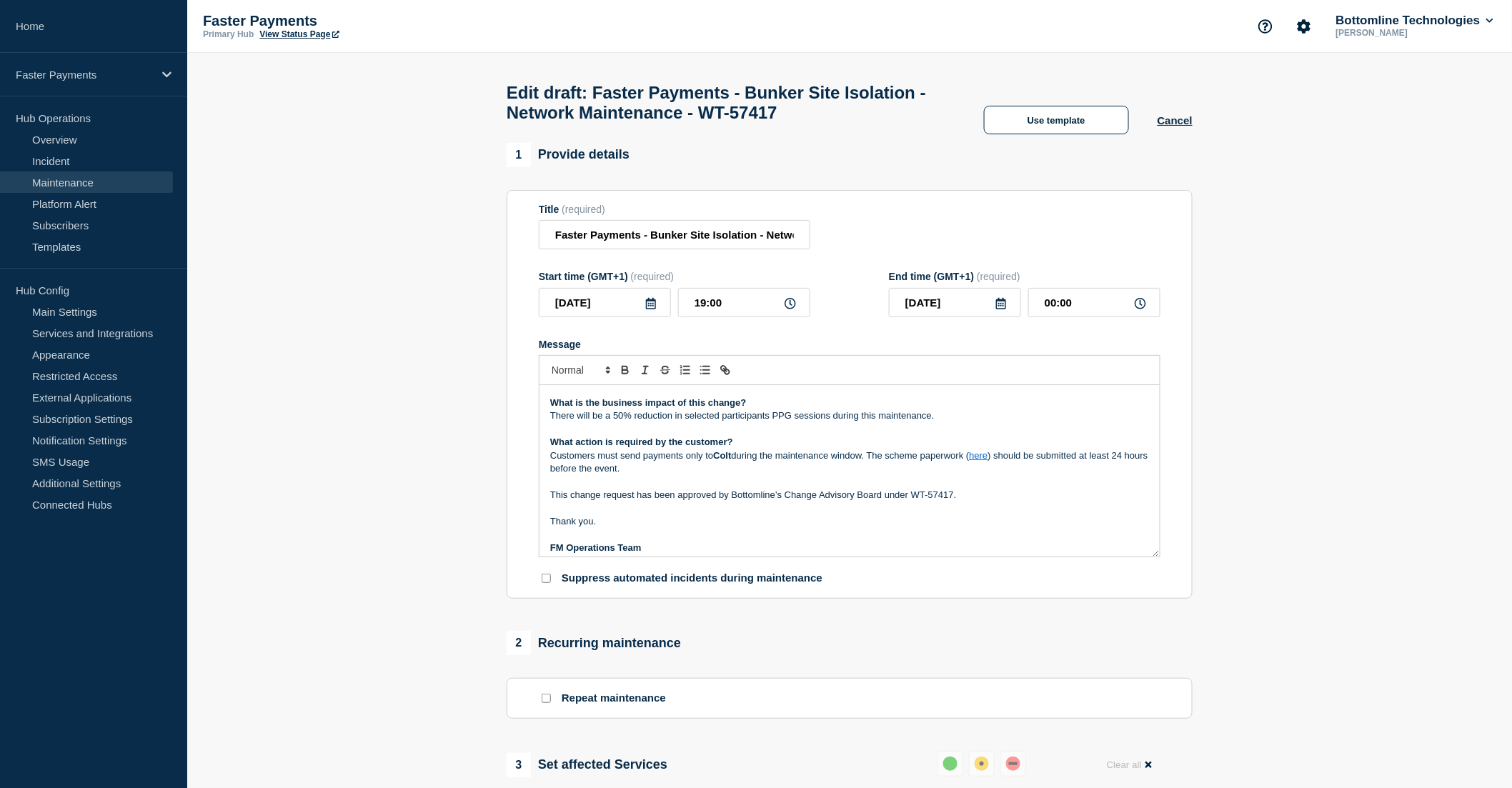
scroll to position [122, 0]
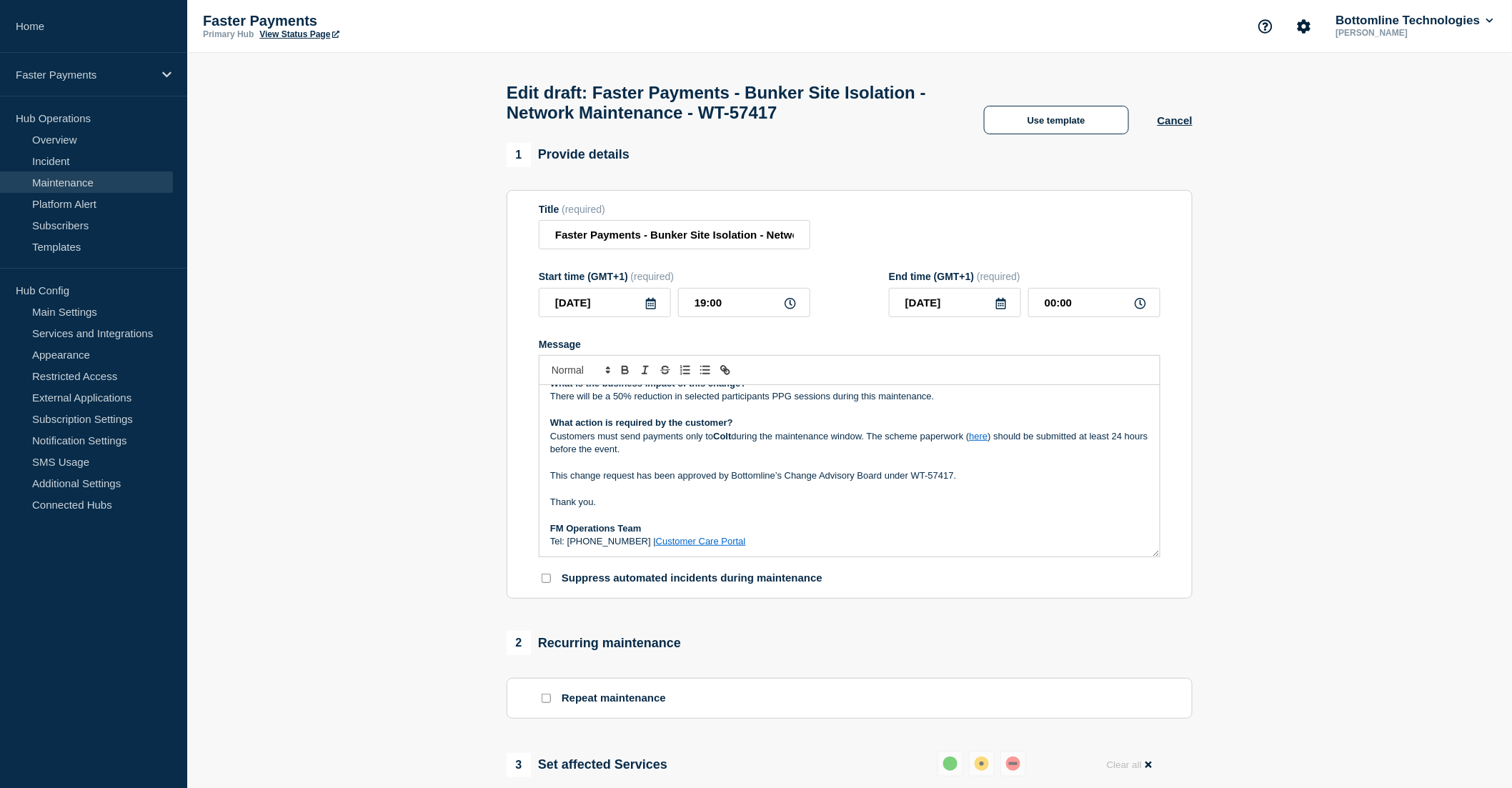
drag, startPoint x: 665, startPoint y: 548, endPoint x: 544, endPoint y: 556, distance: 121.3
click at [544, 556] on div "Maintenance Notification On Tuesday 16th September between 7:00 PM and Wednesda…" at bounding box center [849, 471] width 621 height 172
drag, startPoint x: 739, startPoint y: 247, endPoint x: 798, endPoint y: 243, distance: 59.1
click at [798, 243] on input "Faster Payments - Bunker Site Isolation - Network Maintenance - WT-57417" at bounding box center [675, 234] width 272 height 29
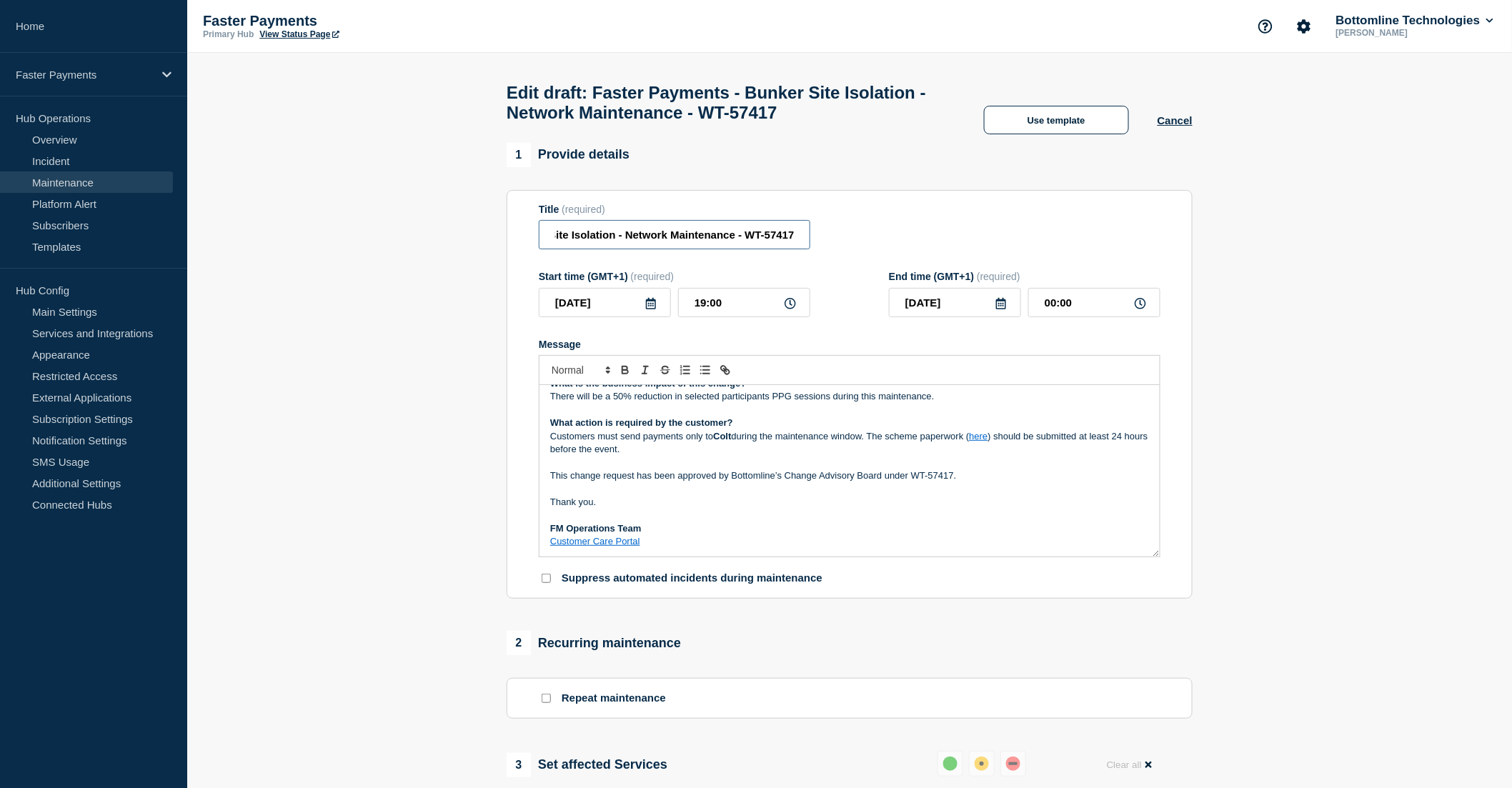
click at [747, 241] on input "Faster Payments - Bunker Site Isolation - Network Maintenance - WT-57417" at bounding box center [675, 234] width 272 height 29
type input "Faster Payments - Bunker Site Isolation - Network Maintenance - 16/SEP/2025 - W…"
click at [868, 429] on p "What action is required by the customer?" at bounding box center [849, 423] width 599 height 13
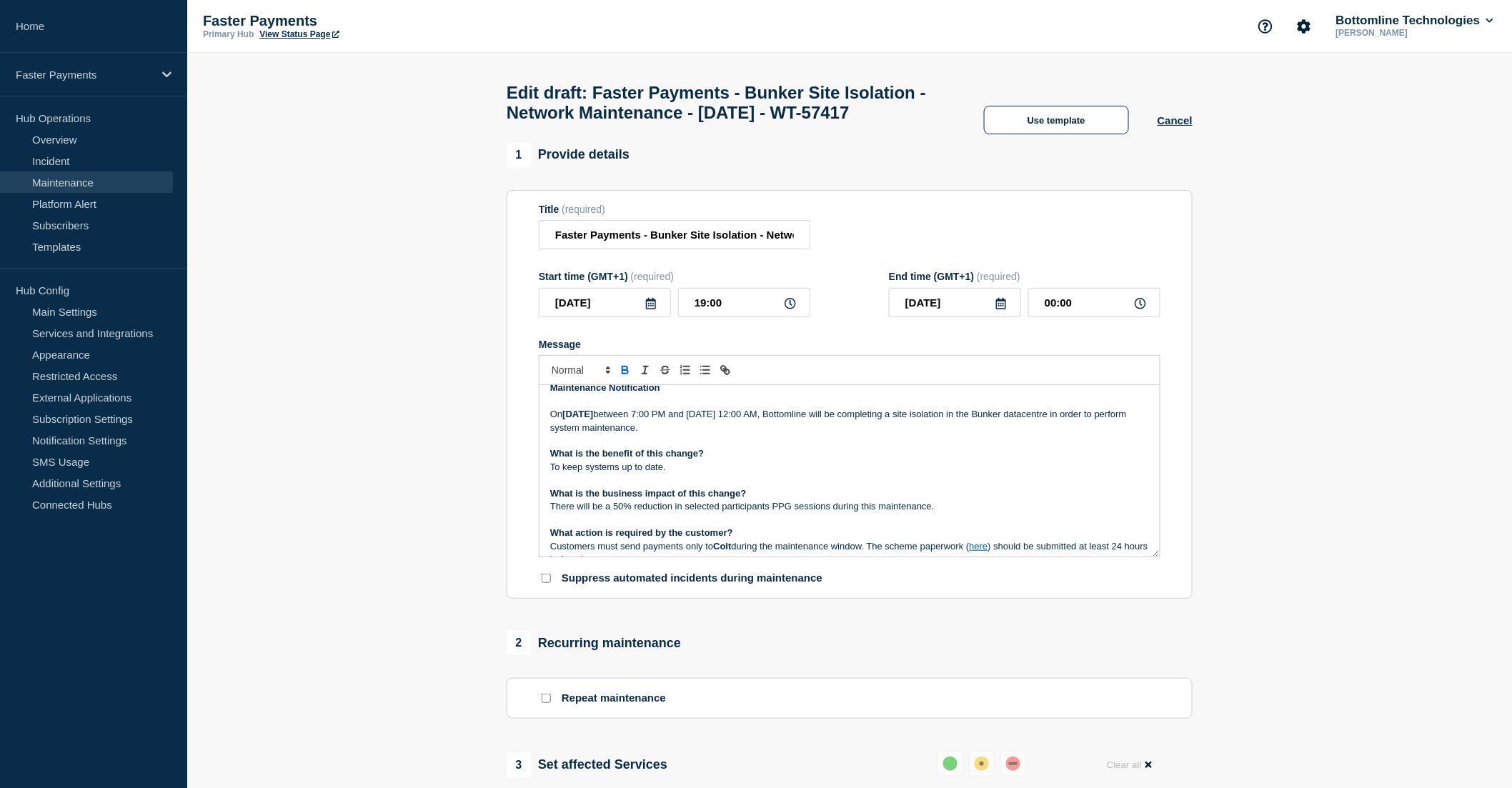
scroll to position [0, 0]
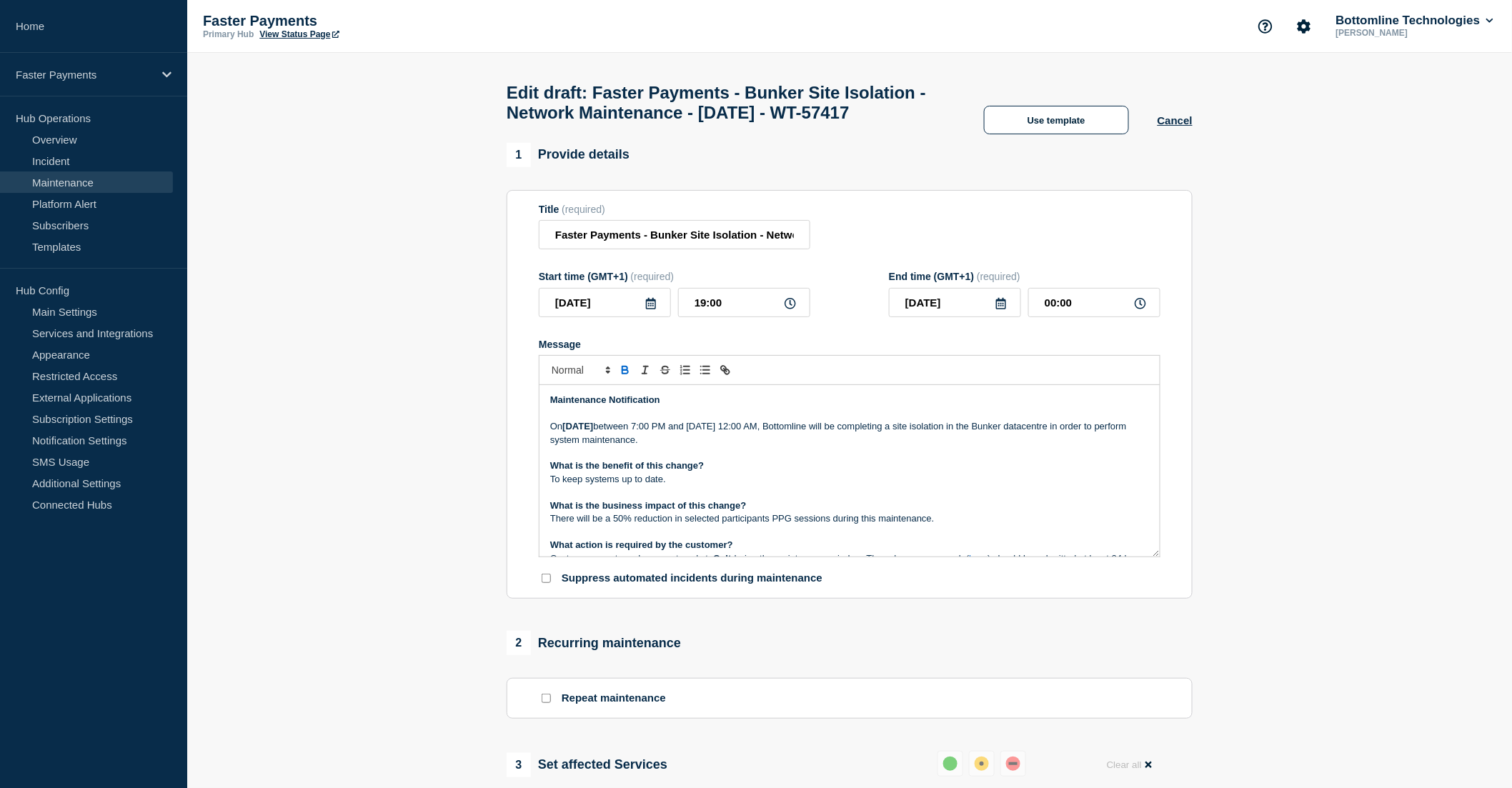
click at [845, 447] on p "On Tuesday 16th September between 7:00 PM and Wednesday 17th September 12:00 AM…" at bounding box center [849, 433] width 599 height 26
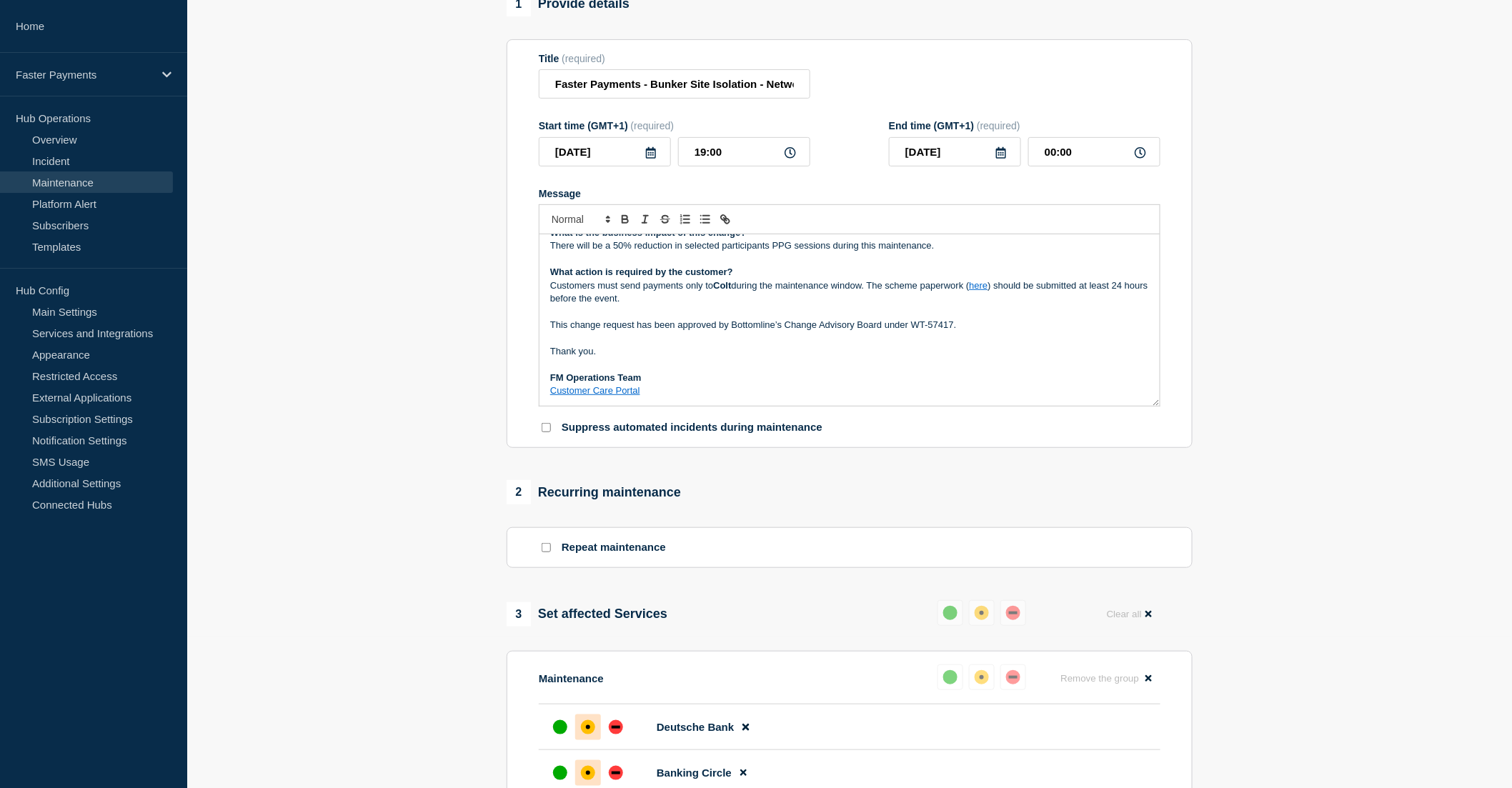
scroll to position [158, 0]
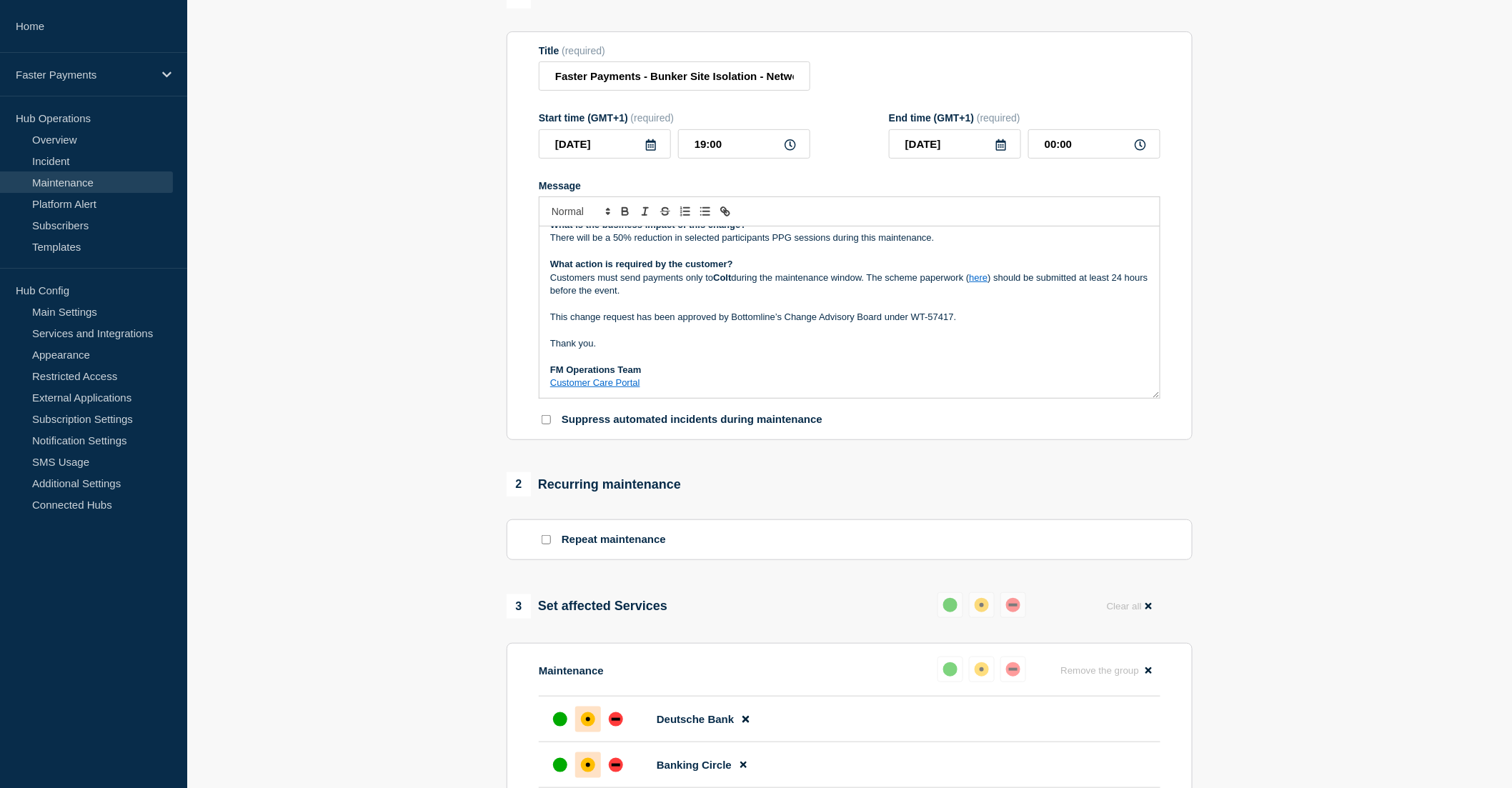
click at [610, 337] on p "Message" at bounding box center [849, 329] width 599 height 13
click at [602, 298] on p "Customers must send payments only to Colt during the maintenance window. The sc…" at bounding box center [849, 284] width 599 height 26
click at [595, 311] on p "Message" at bounding box center [849, 304] width 599 height 13
click at [549, 347] on div "Maintenance Notification On Tuesday 16th September between 7:00 PM and Wednesda…" at bounding box center [849, 312] width 621 height 172
click at [607, 323] on p "This change request has been approved by Bottomline’s Change Advisory Board und…" at bounding box center [849, 317] width 599 height 13
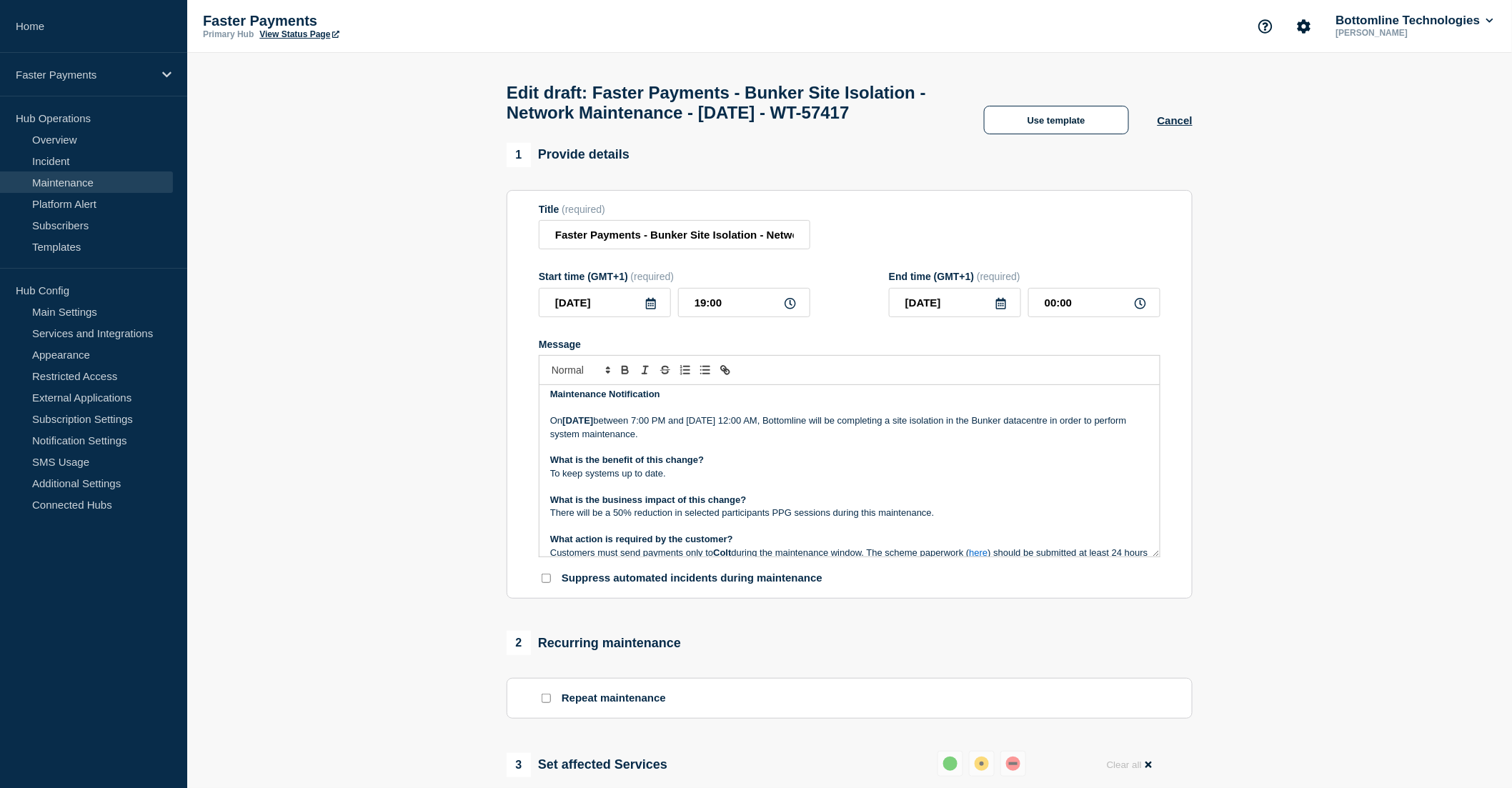
scroll to position [0, 0]
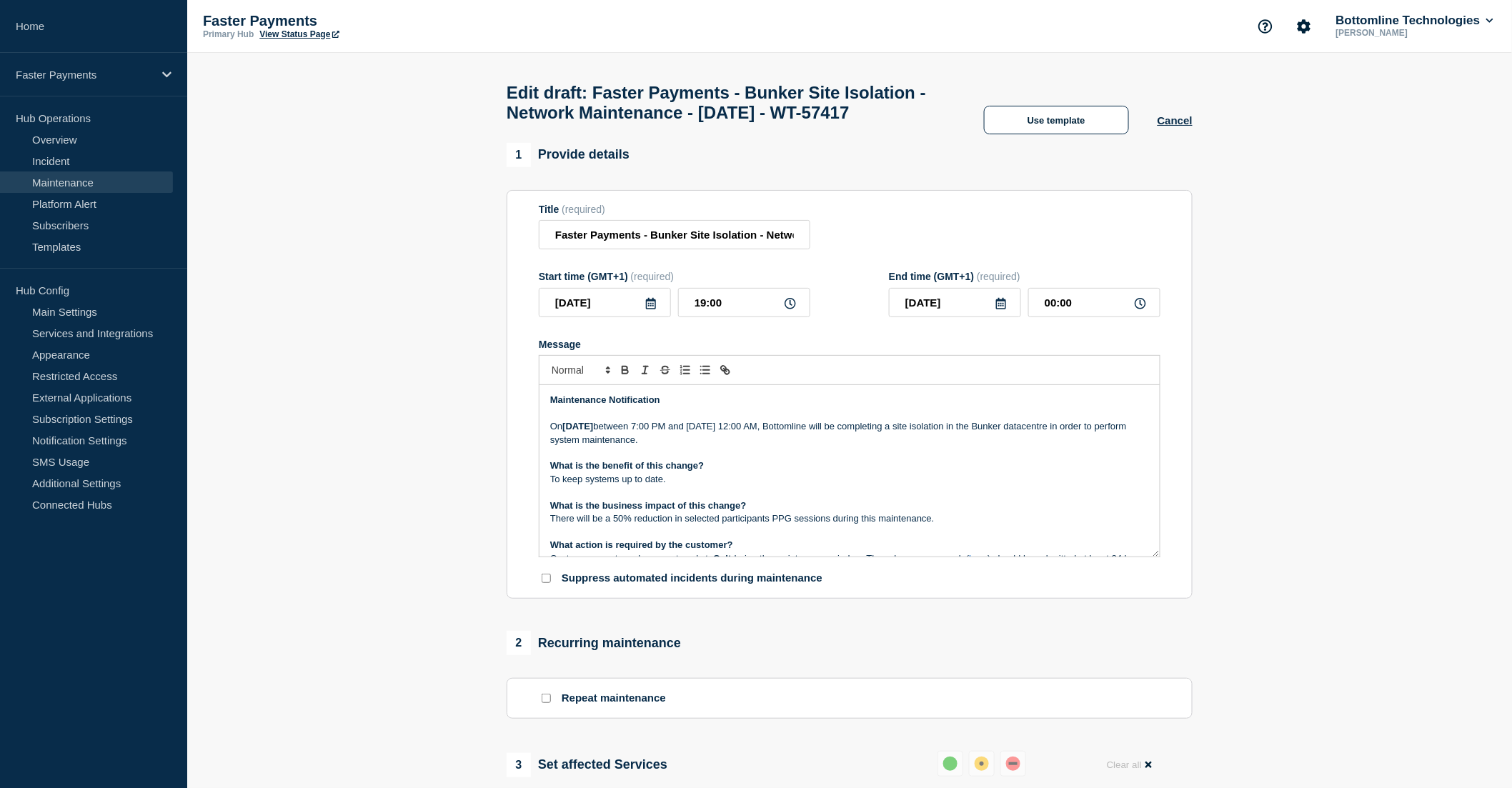
click at [854, 459] on p "Message" at bounding box center [849, 453] width 599 height 13
click at [853, 447] on p "On Tuesday 16th September between 7:00 PM and Wednesday 17th September 12:00 AM…" at bounding box center [849, 433] width 599 height 26
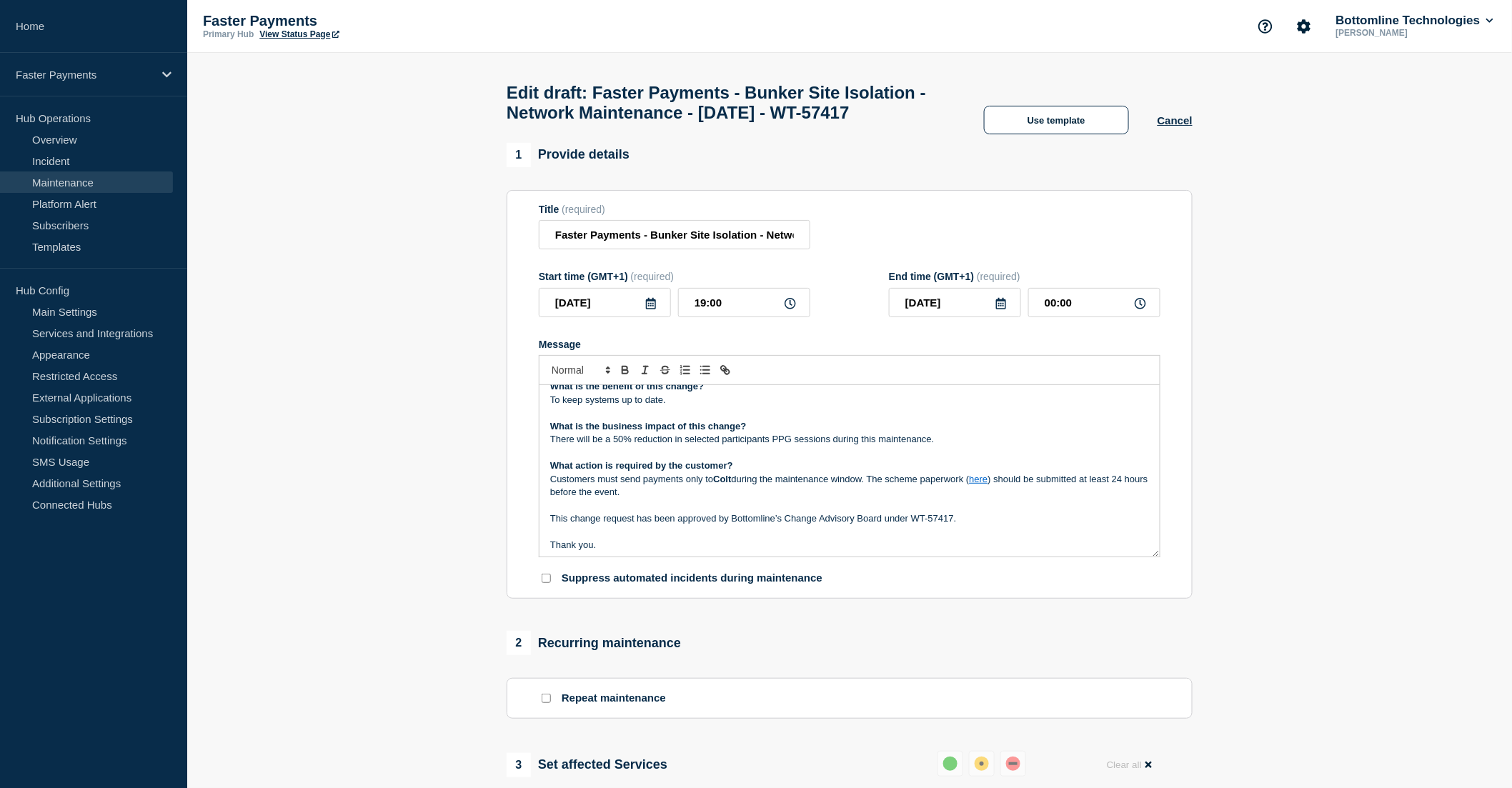
click at [822, 459] on p "Message" at bounding box center [849, 453] width 599 height 13
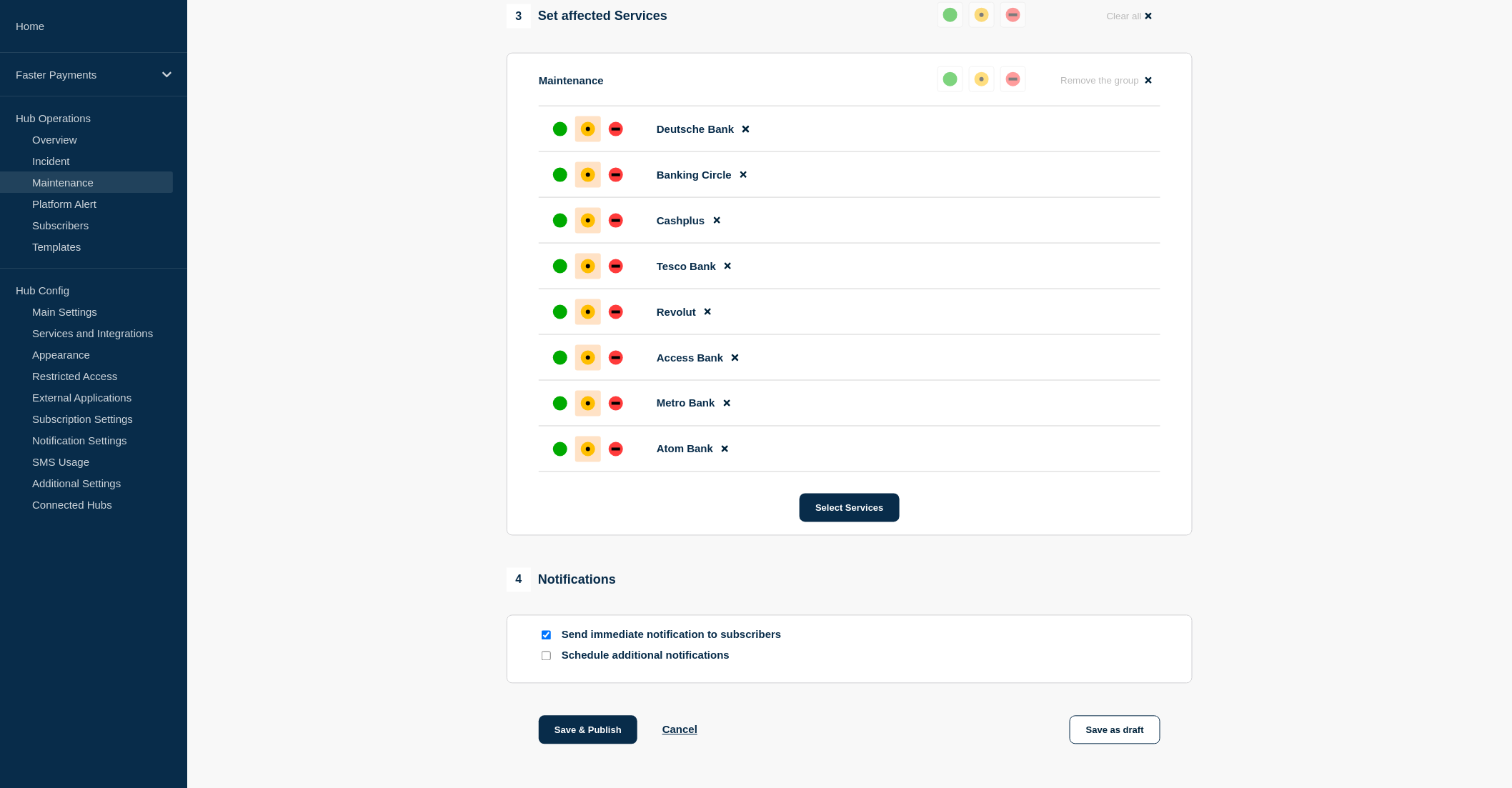
scroll to position [837, 0]
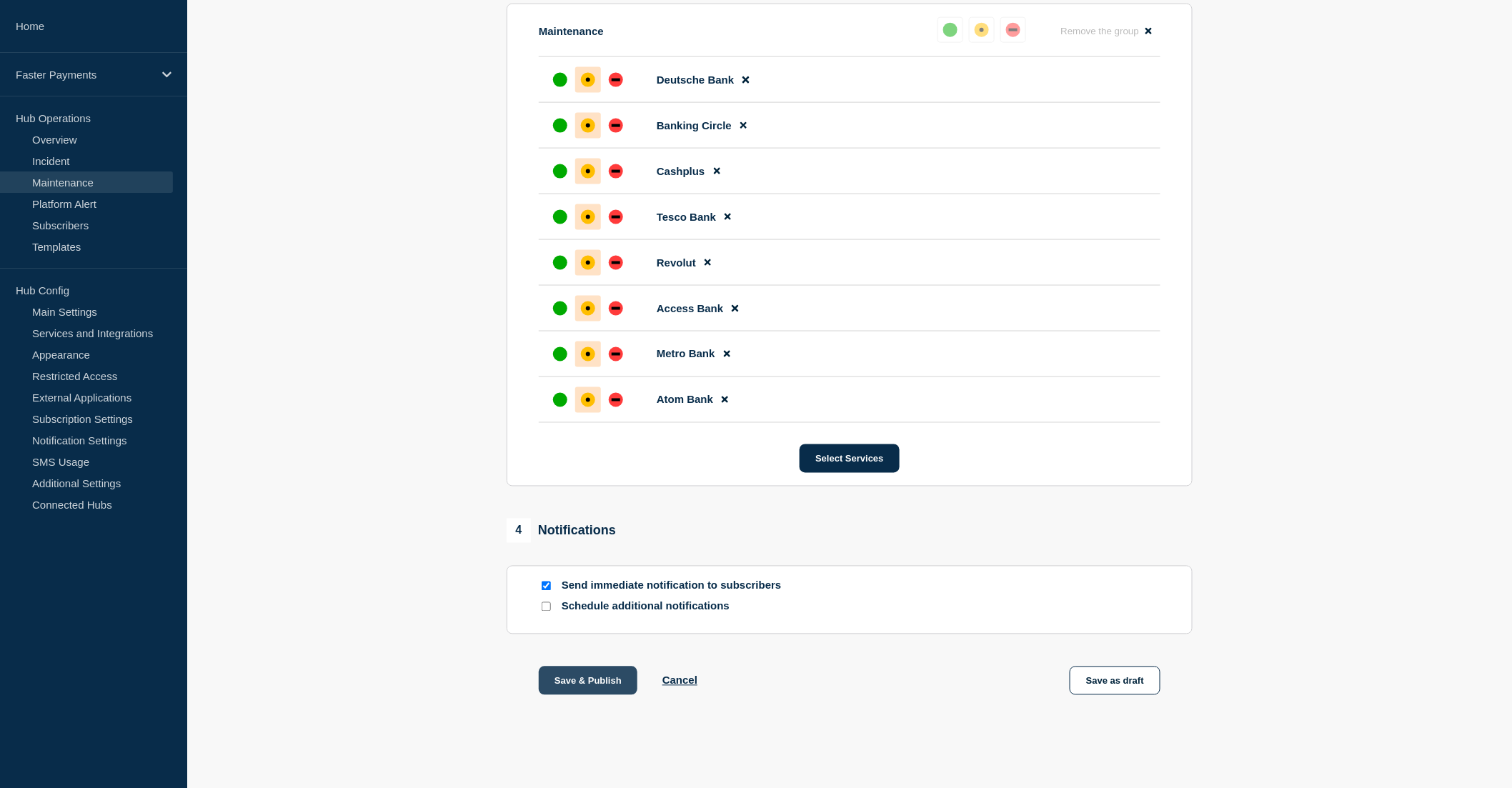
click at [601, 684] on button "Save & Publish" at bounding box center [588, 681] width 98 height 29
